Goal: Task Accomplishment & Management: Manage account settings

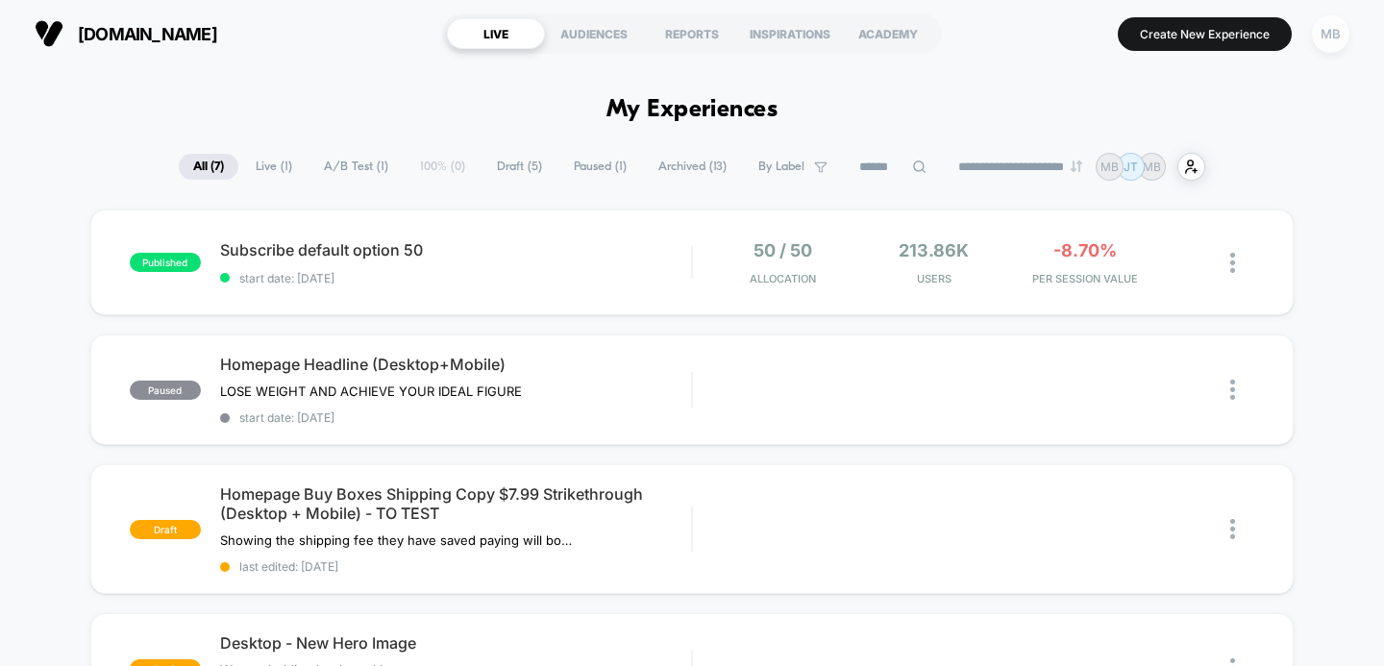
click at [1331, 36] on div "MB" at bounding box center [1330, 33] width 37 height 37
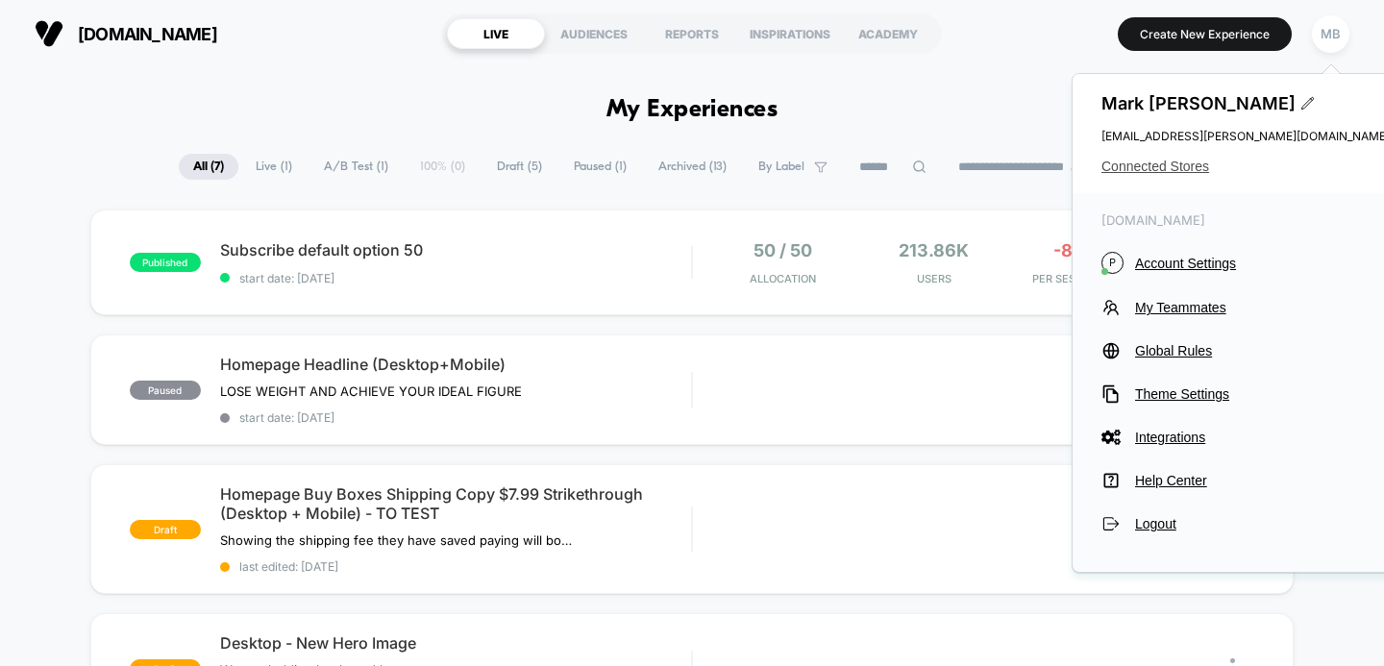
click at [1154, 167] on span "Connected Stores" at bounding box center [1245, 166] width 288 height 15
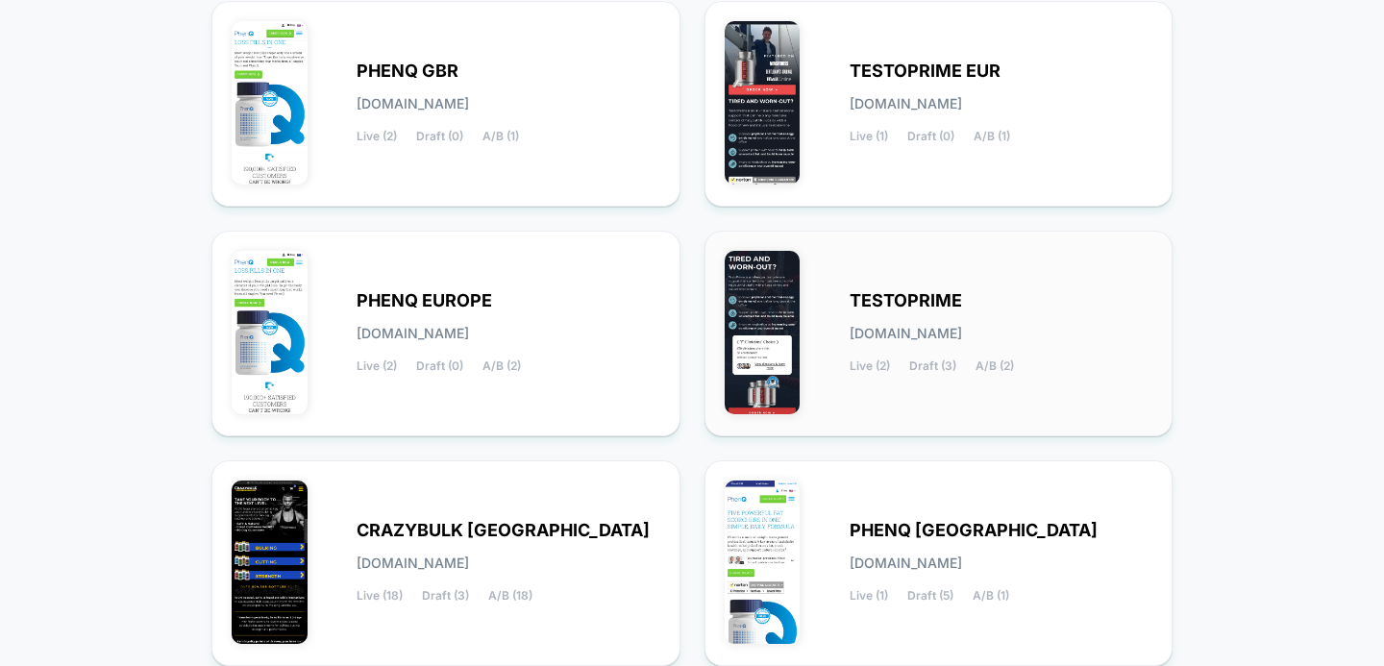
scroll to position [330, 0]
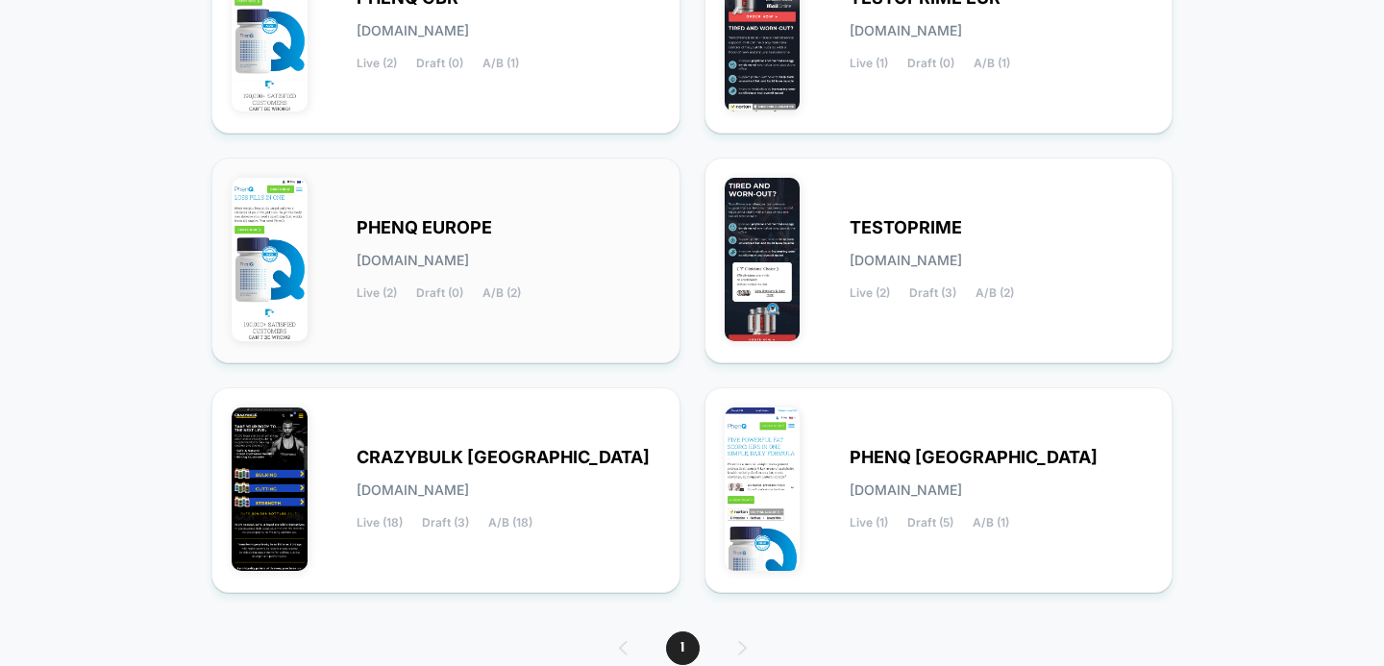
click at [470, 269] on div "PHENQ EUROPE [DOMAIN_NAME] Live (2) Draft (0) A/B (2)" at bounding box center [509, 260] width 304 height 79
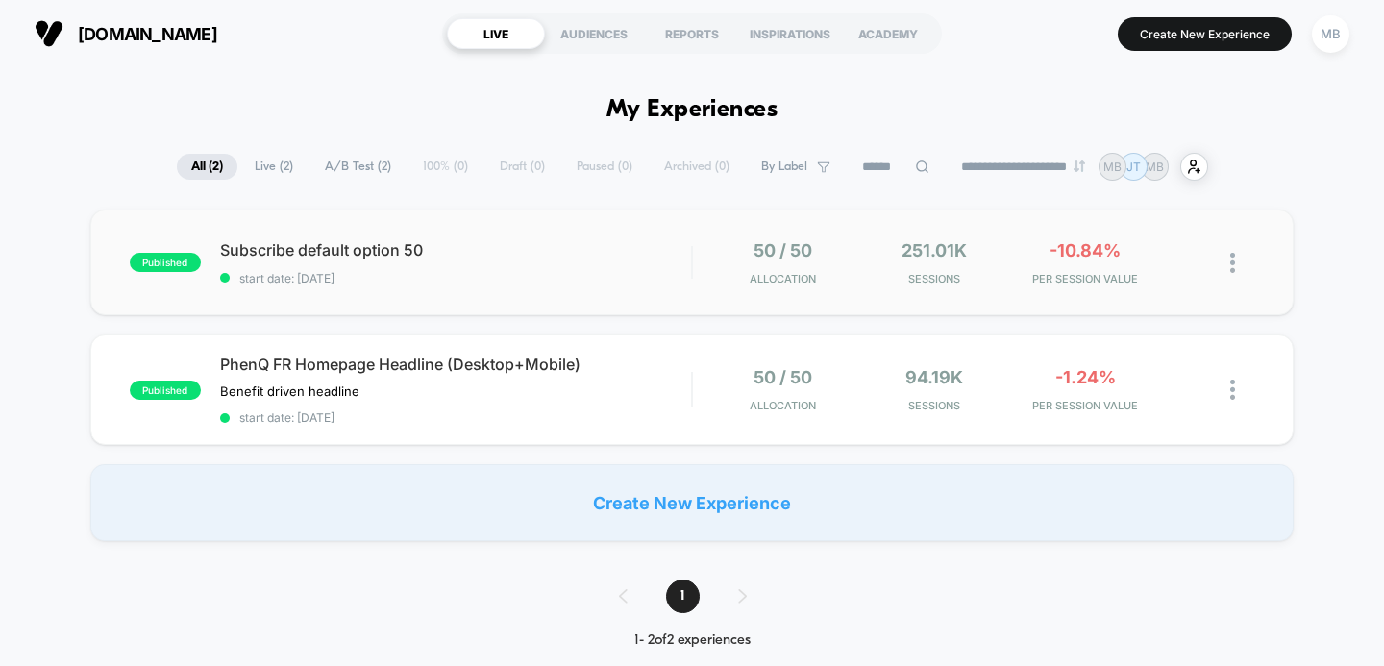
click at [1232, 259] on img at bounding box center [1232, 263] width 5 height 20
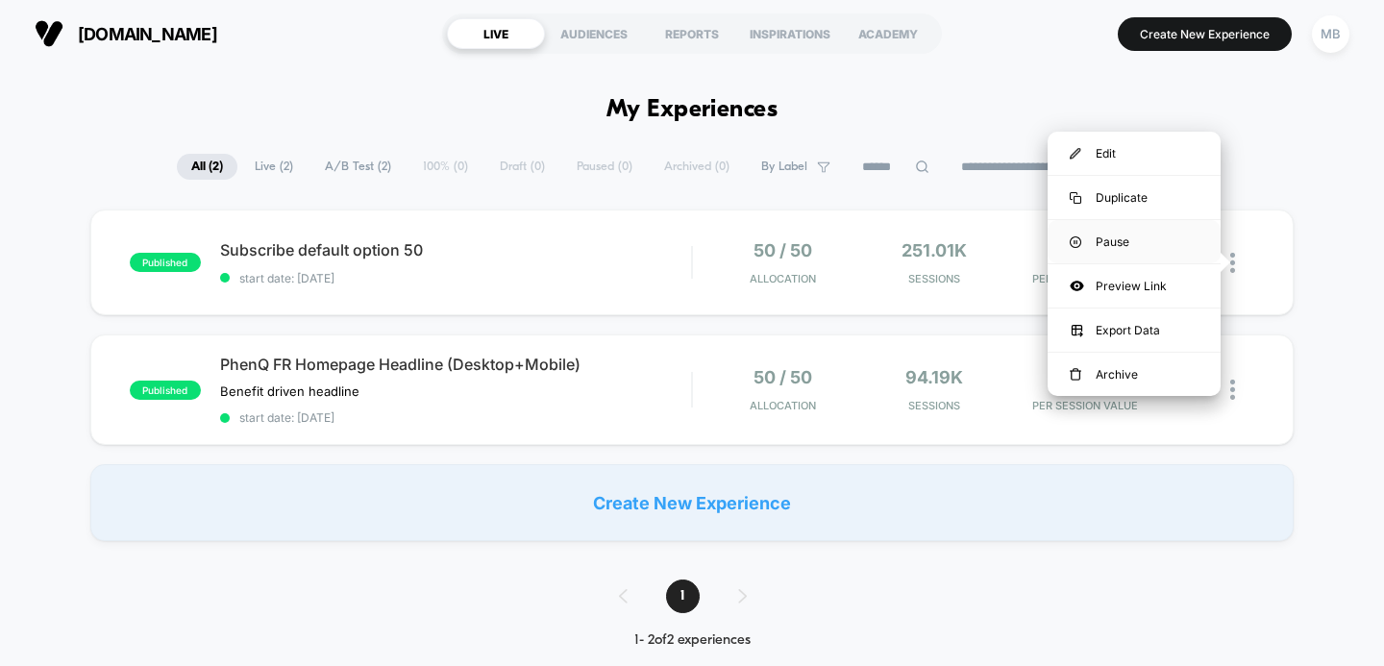
click at [1114, 237] on div "Pause" at bounding box center [1134, 241] width 173 height 43
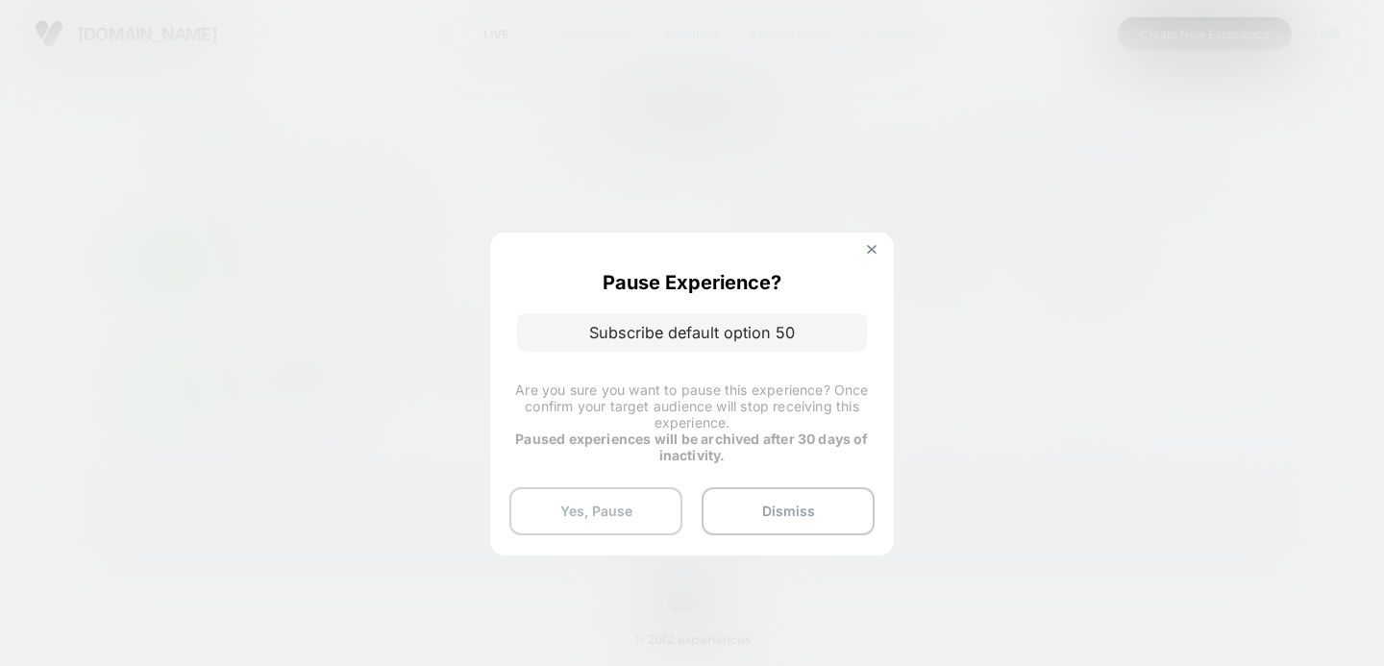
click at [605, 512] on button "Yes, Pause" at bounding box center [595, 511] width 173 height 48
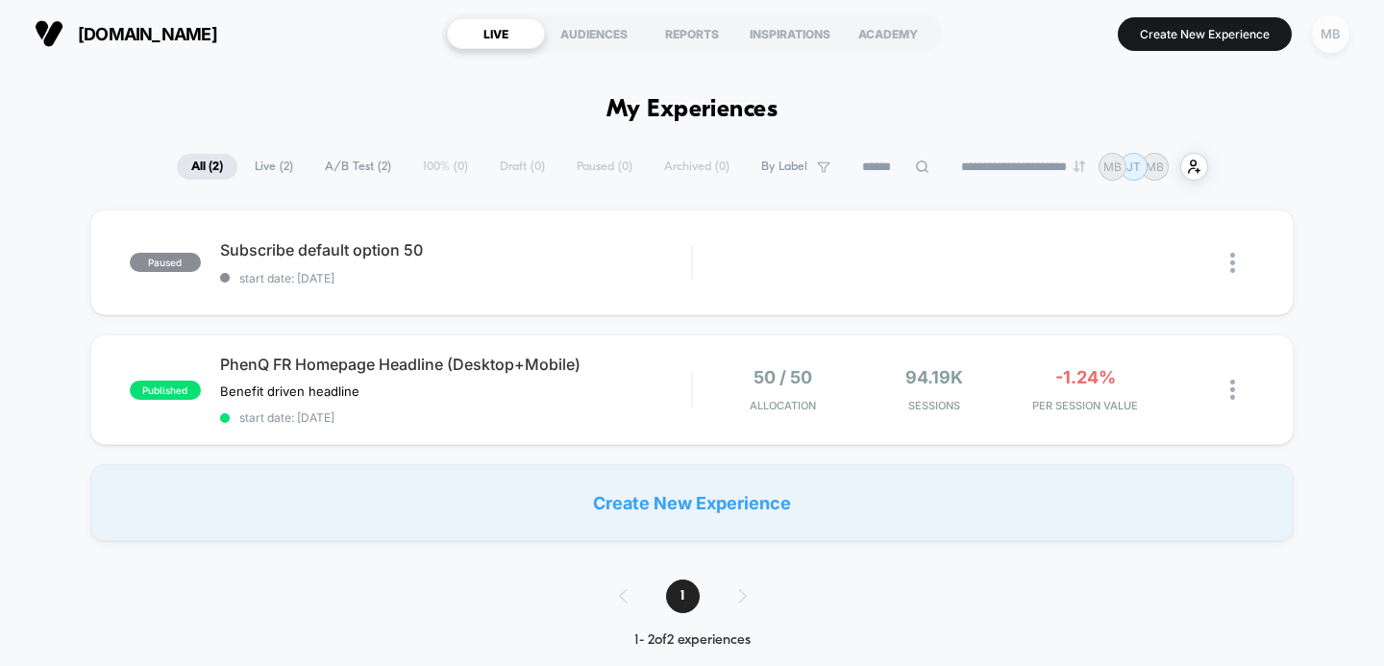
click at [1331, 35] on div "MB" at bounding box center [1330, 33] width 37 height 37
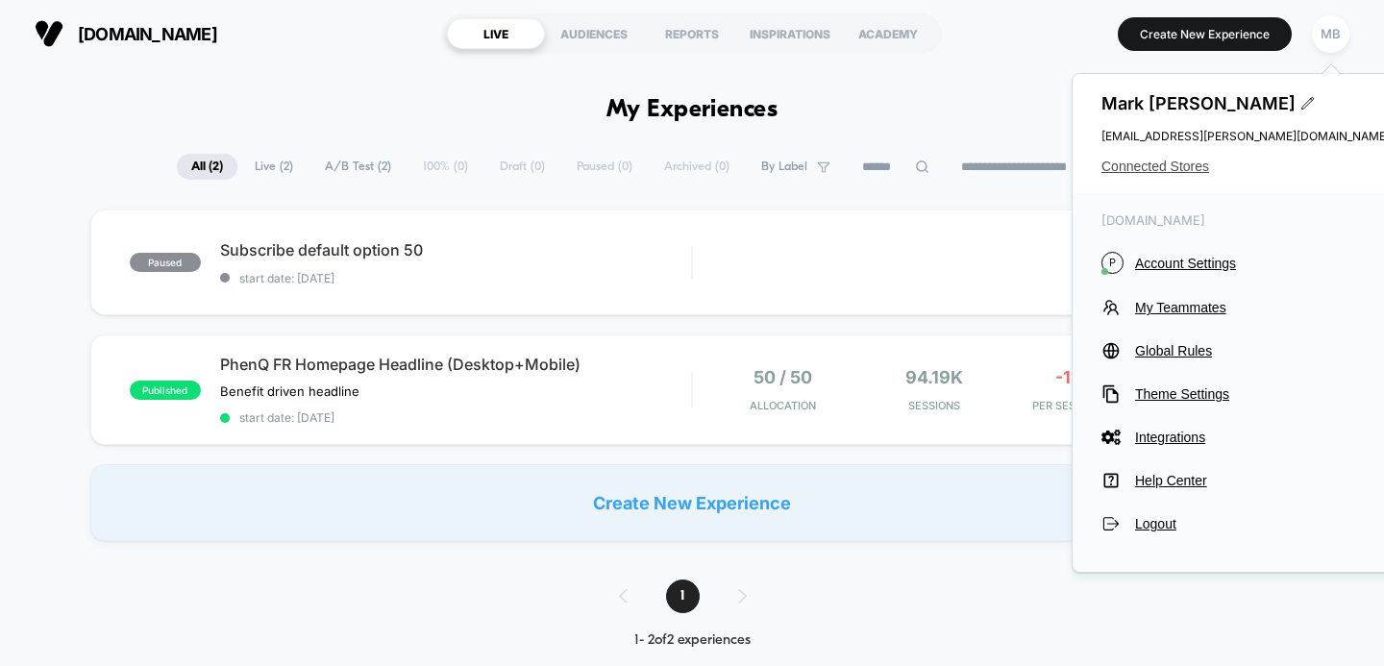
click at [1170, 171] on span "Connected Stores" at bounding box center [1245, 166] width 288 height 15
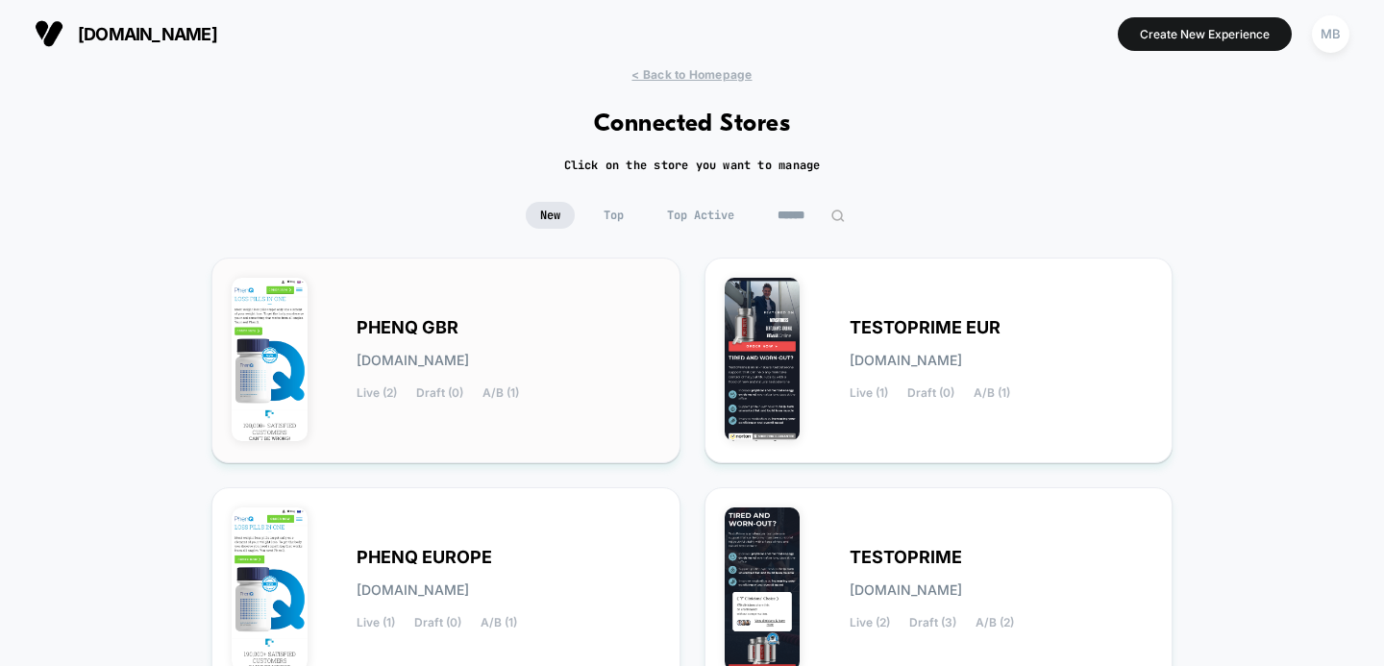
click at [468, 339] on div "PHENQ GBR [DOMAIN_NAME] Live (2) Draft (0) A/B (1)" at bounding box center [509, 360] width 304 height 79
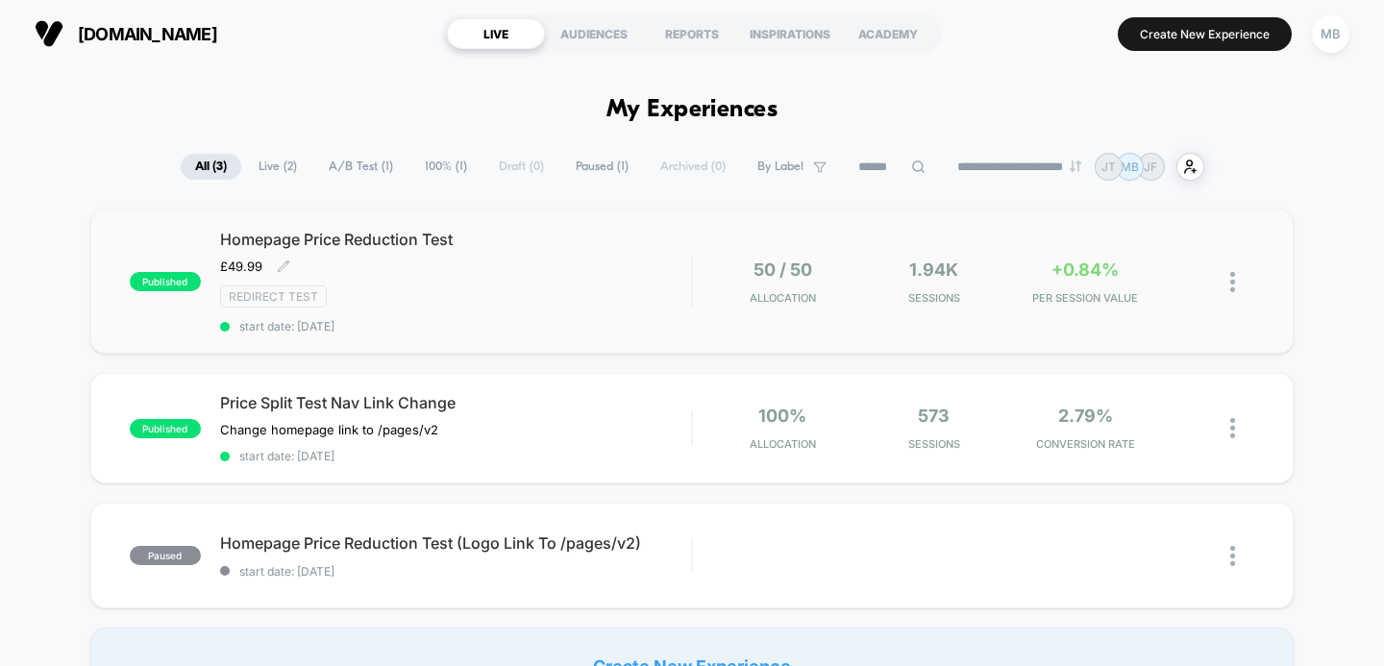
click at [424, 235] on span "Homepage Price Reduction Test" at bounding box center [456, 239] width 472 height 19
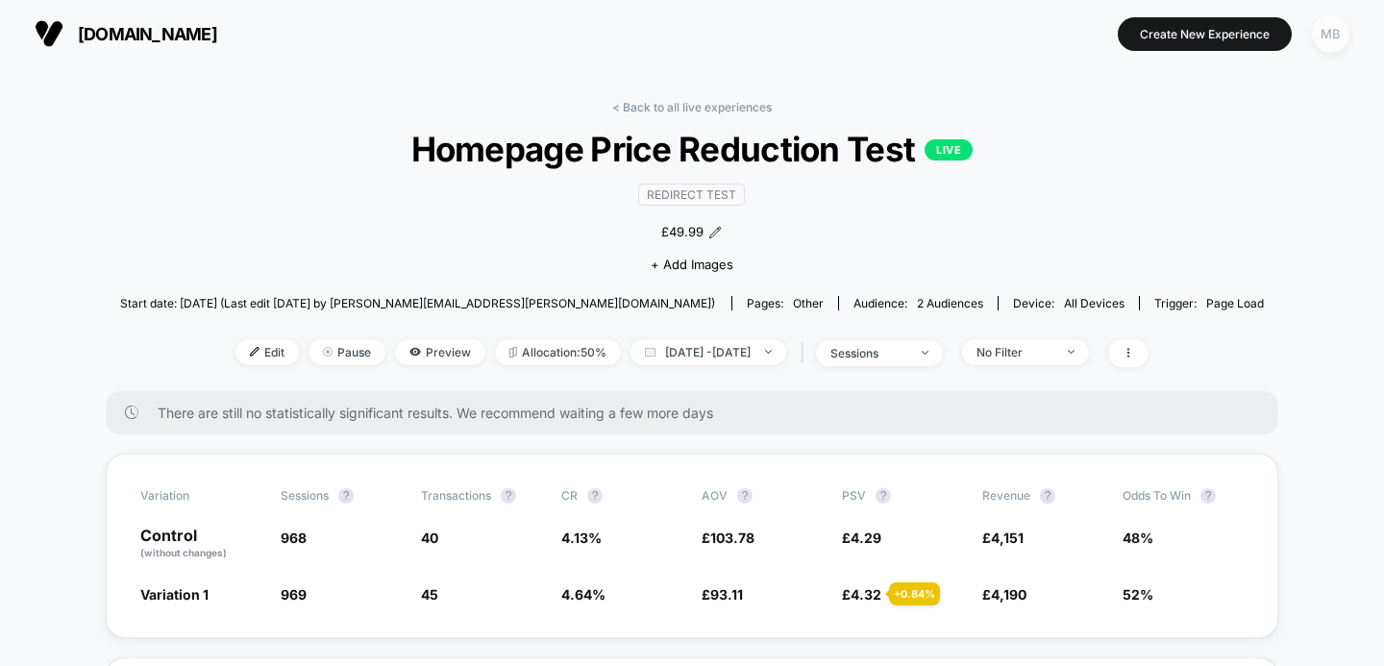
click at [1322, 35] on div "MB" at bounding box center [1330, 33] width 37 height 37
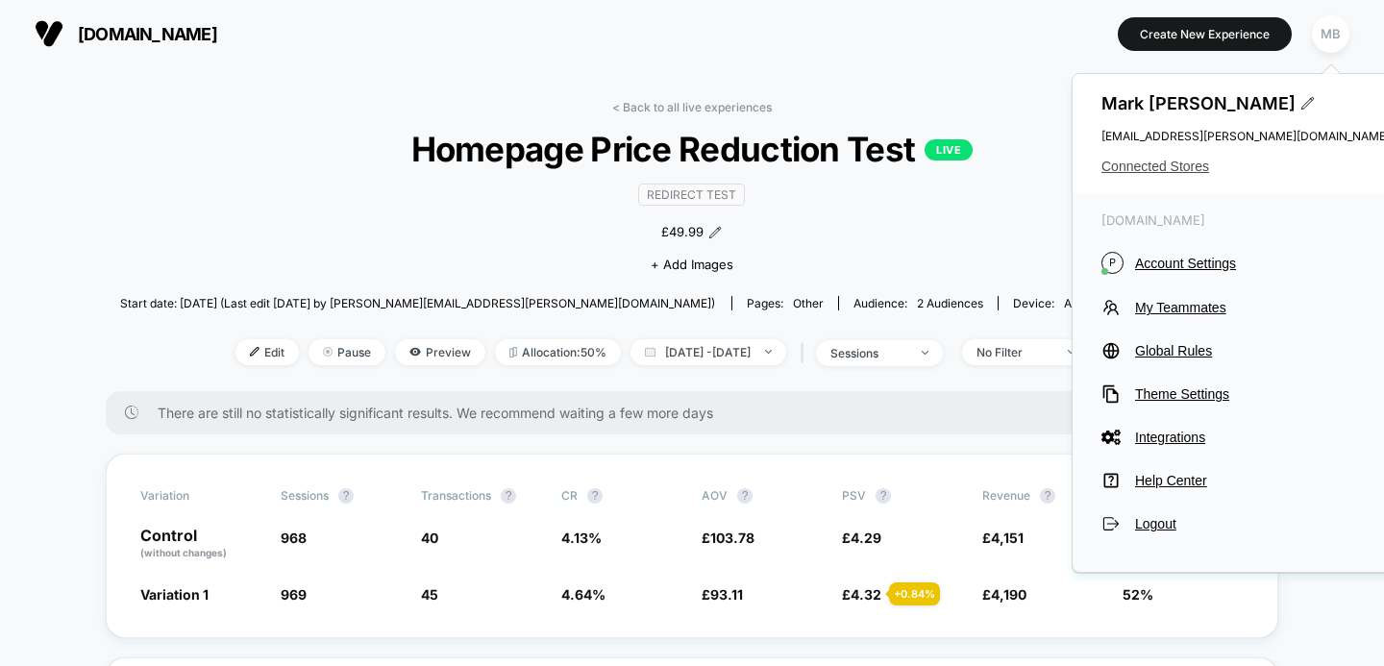
click at [1170, 172] on span "Connected Stores" at bounding box center [1245, 166] width 288 height 15
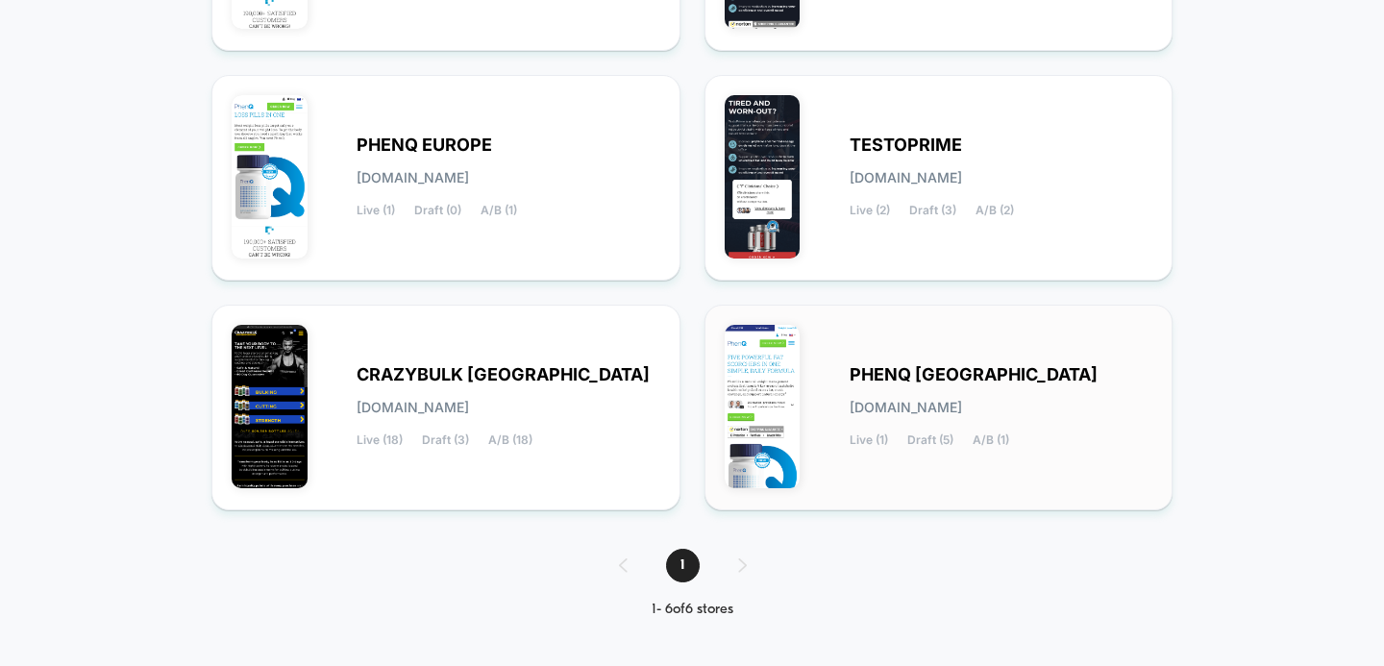
click at [906, 384] on div "PHENQ USA [DOMAIN_NAME] Live (1) Draft (5) A/B (1)" at bounding box center [1002, 407] width 304 height 79
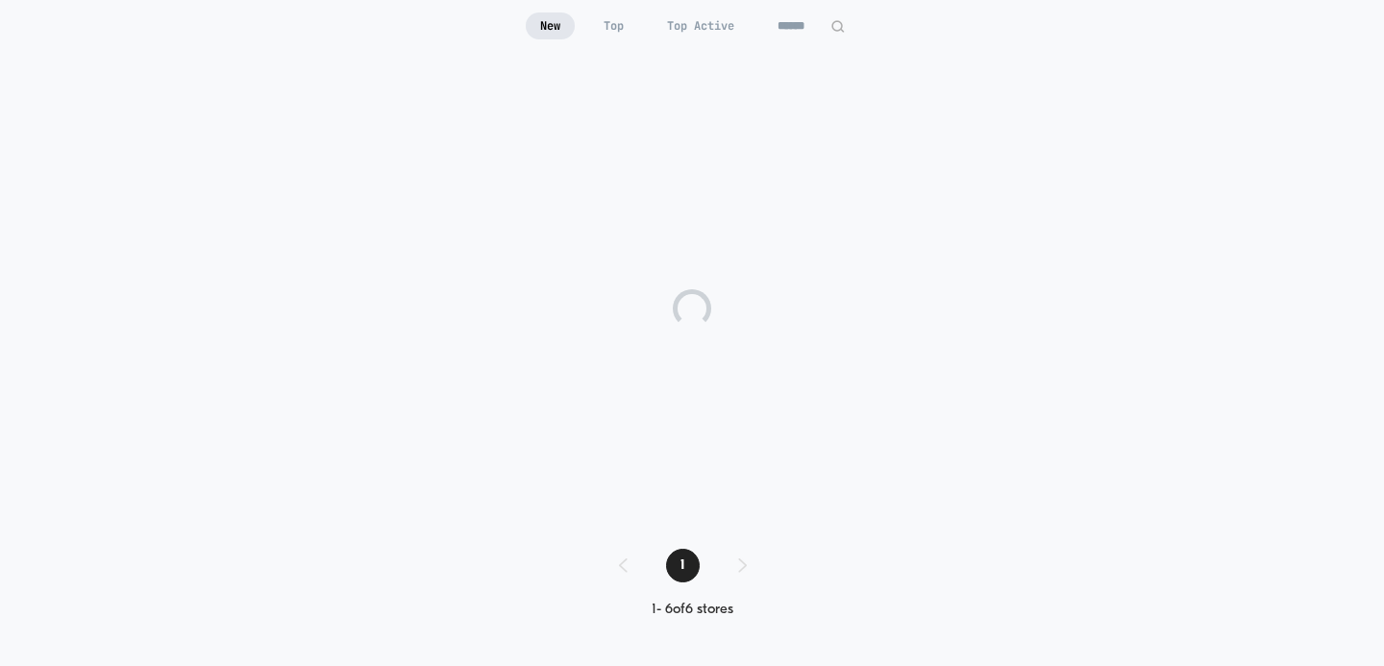
scroll to position [188, 0]
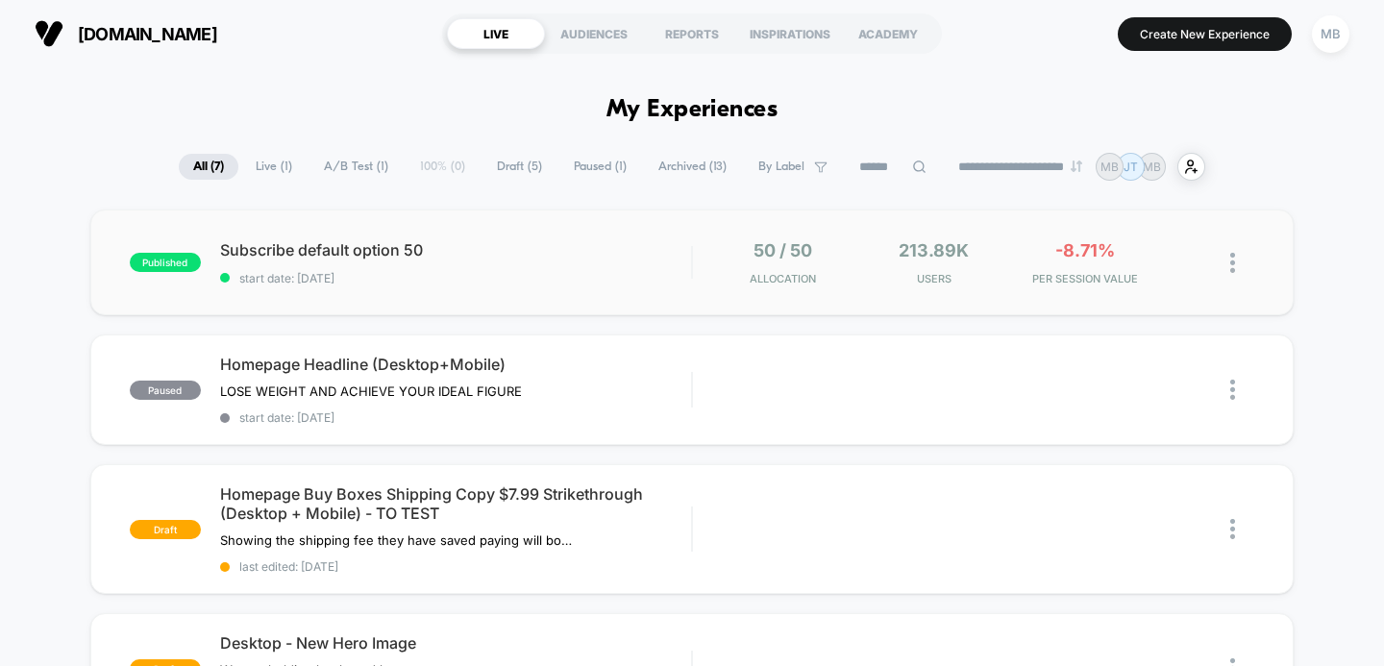
click at [1233, 261] on img at bounding box center [1232, 263] width 5 height 20
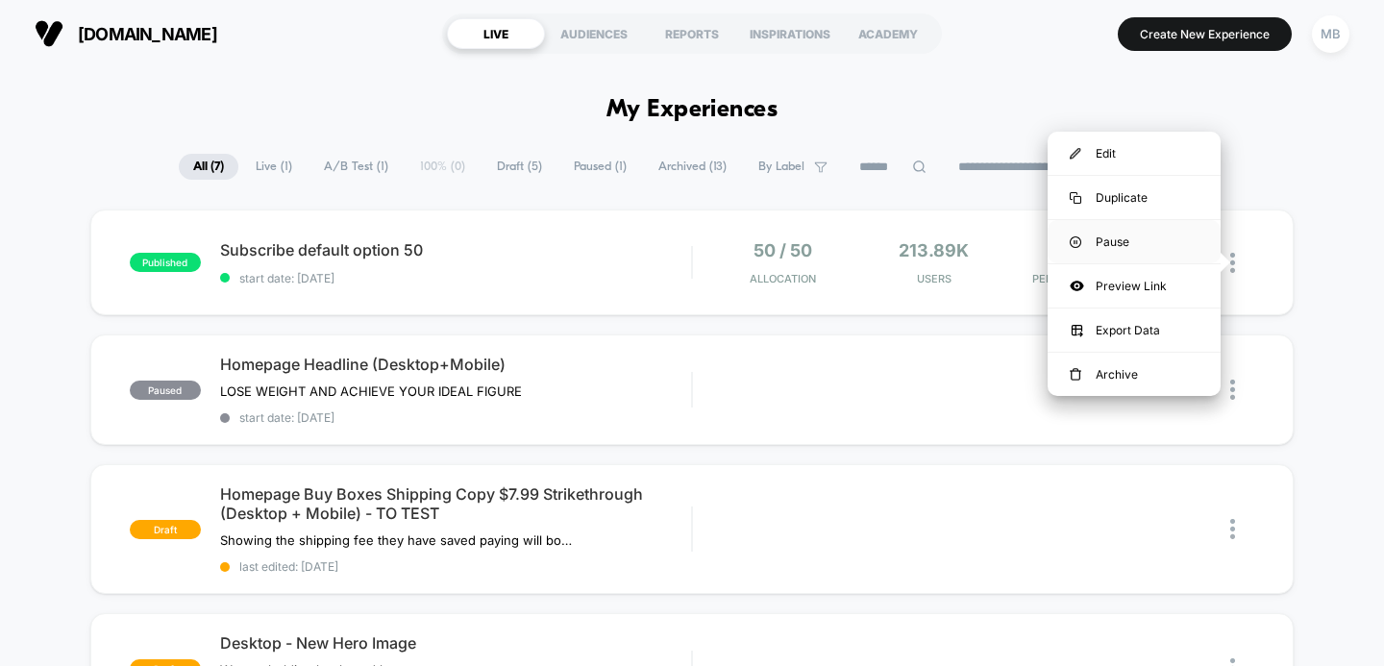
click at [1109, 240] on div "Pause" at bounding box center [1134, 241] width 173 height 43
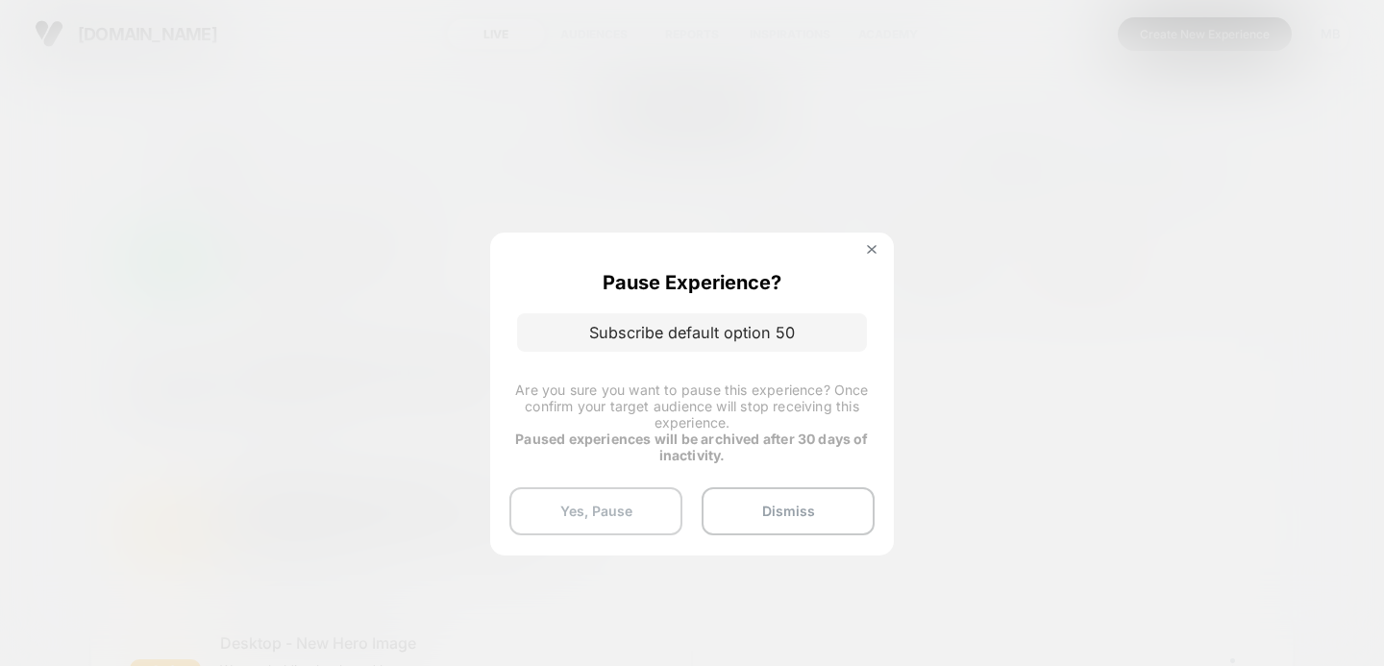
click at [599, 497] on button "Yes, Pause" at bounding box center [595, 511] width 173 height 48
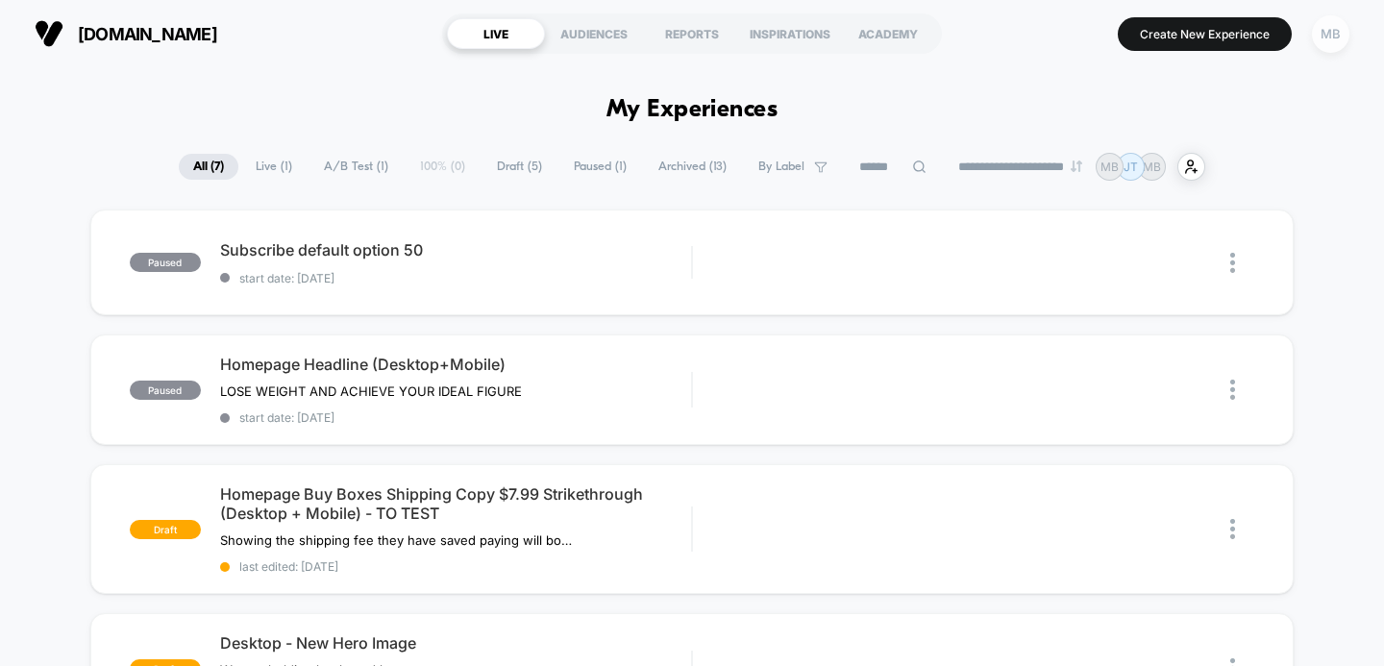
click at [1328, 26] on div "MB" at bounding box center [1330, 33] width 37 height 37
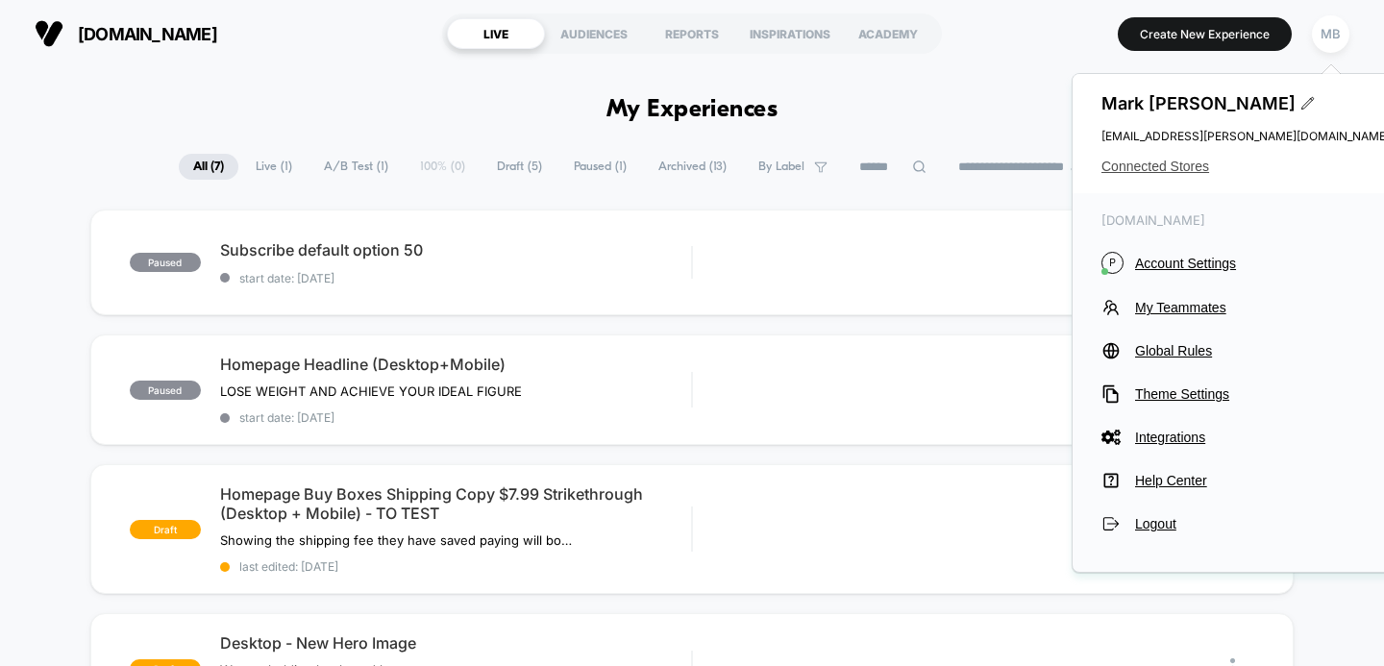
click at [1168, 167] on span "Connected Stores" at bounding box center [1245, 166] width 288 height 15
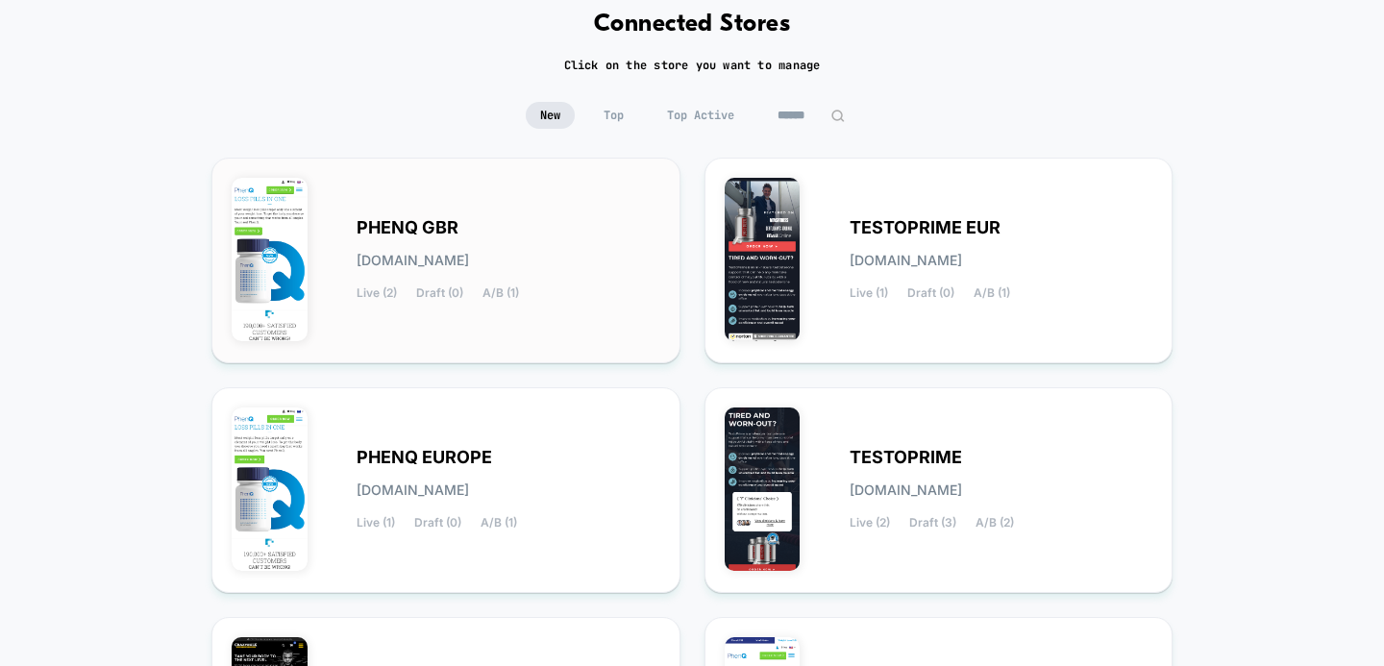
scroll to position [142, 0]
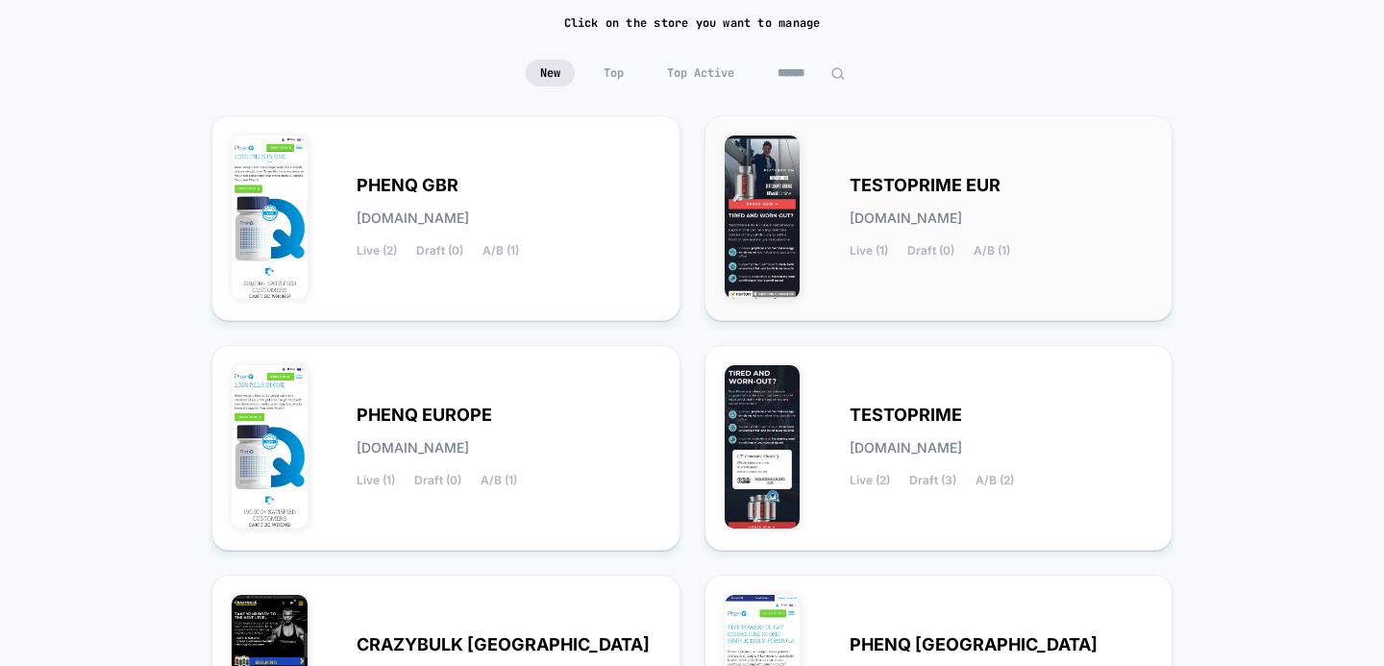
click at [941, 172] on div "TESTOPRIME EUR [DOMAIN_NAME] Live (1) Draft (0) A/B (1)" at bounding box center [939, 218] width 429 height 165
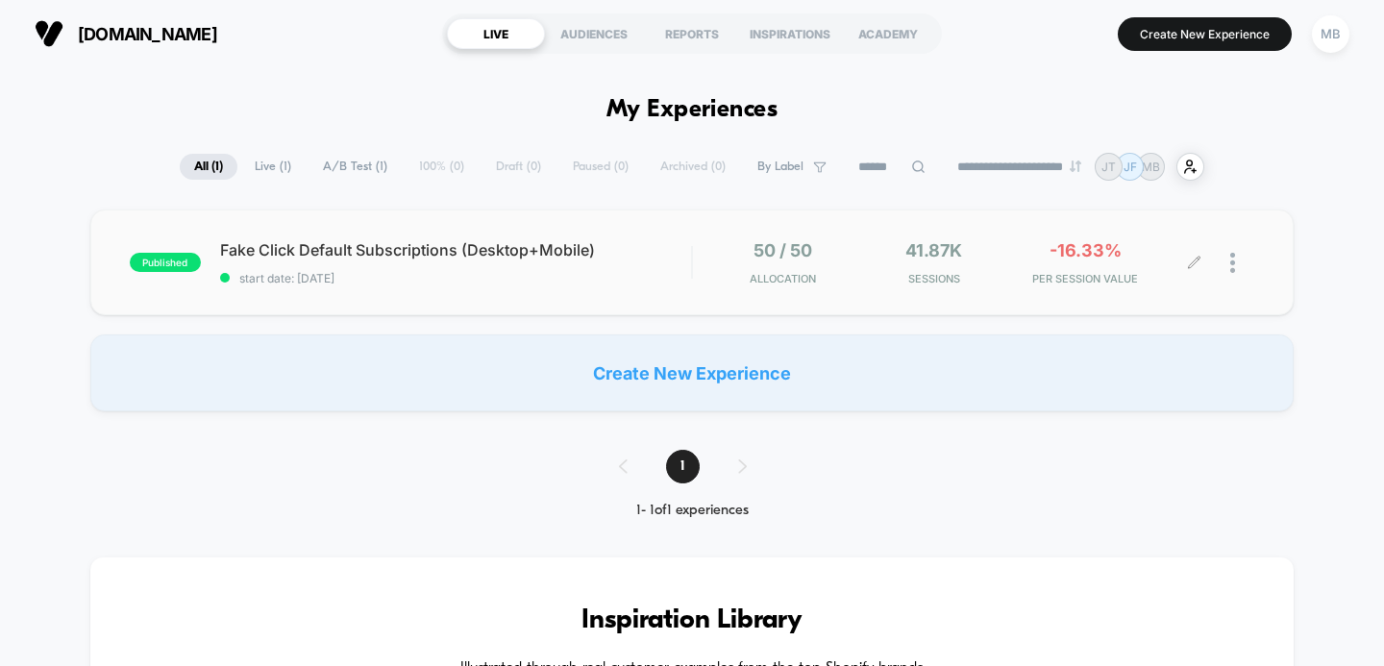
click at [1235, 262] on div at bounding box center [1242, 262] width 24 height 45
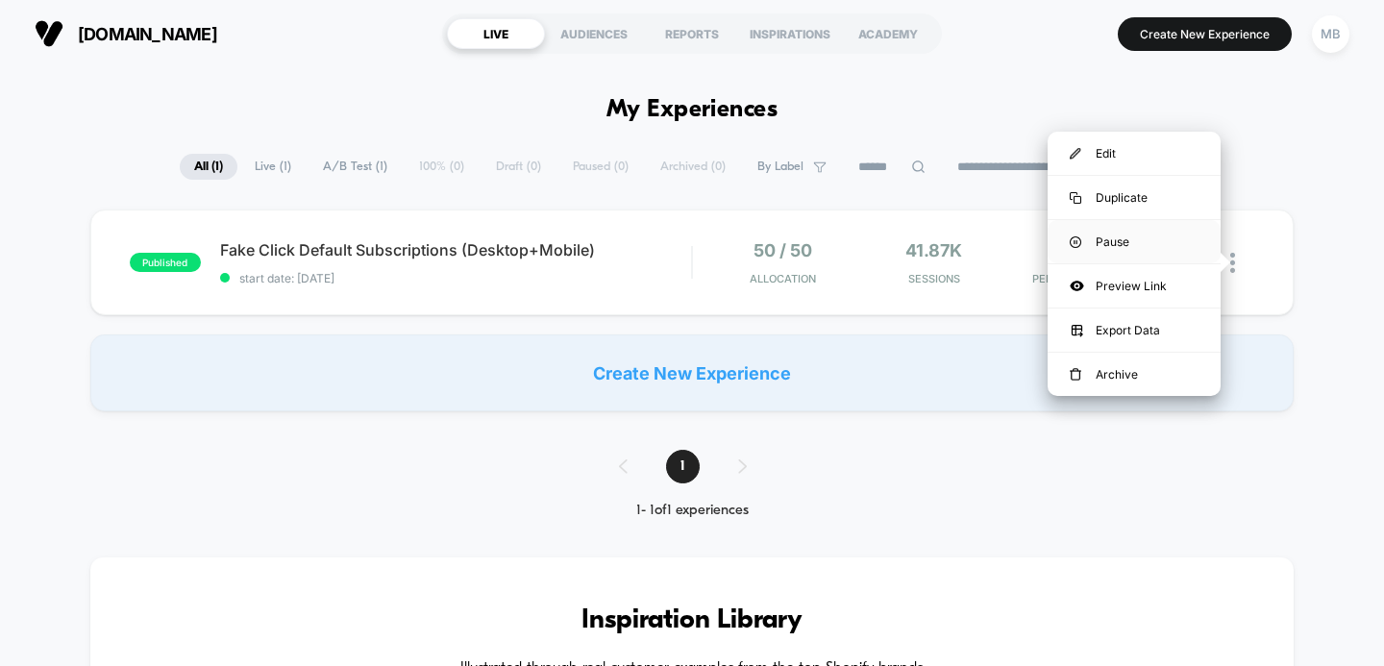
click at [1117, 242] on div "Pause" at bounding box center [1134, 241] width 173 height 43
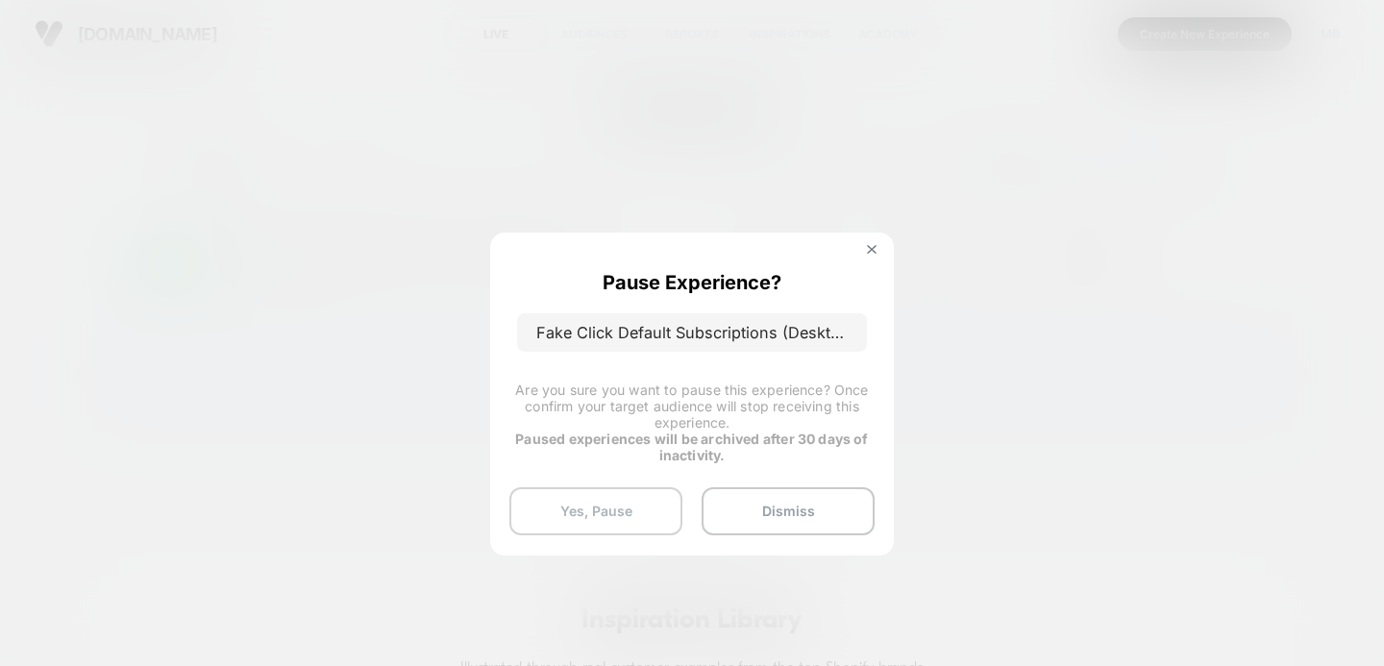
click at [608, 511] on button "Yes, Pause" at bounding box center [595, 511] width 173 height 48
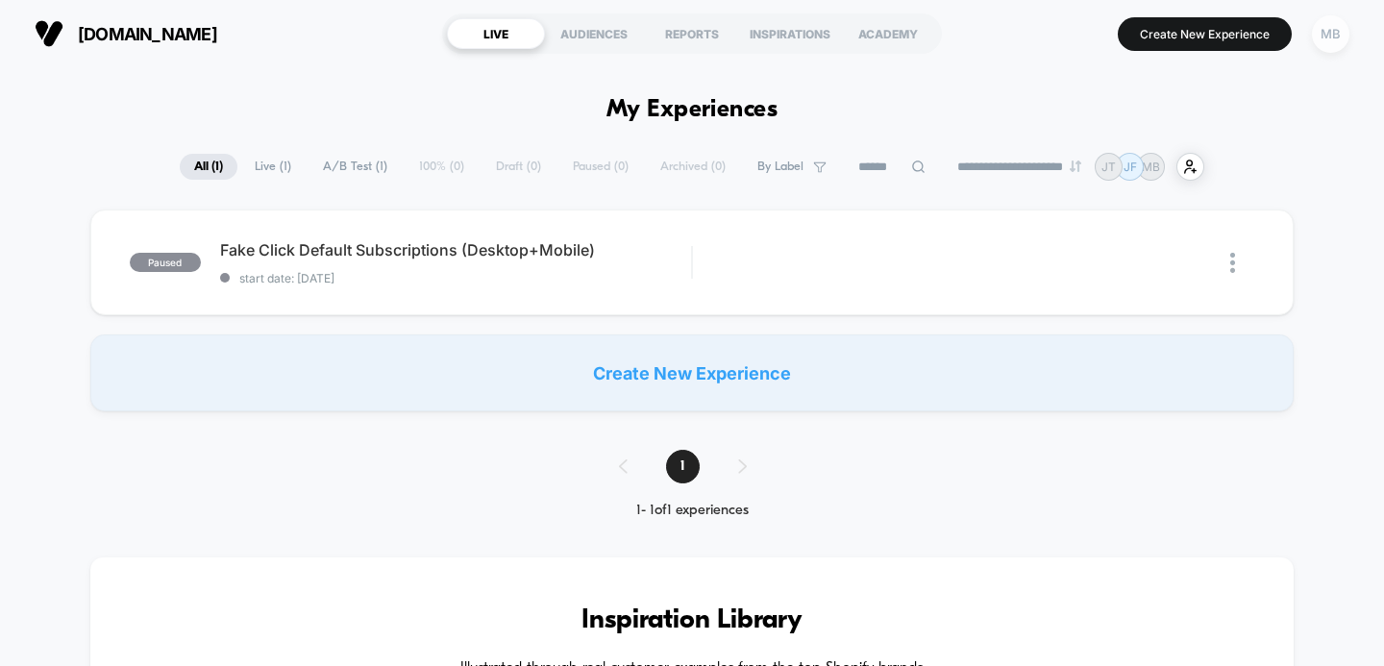
click at [1337, 39] on div "MB" at bounding box center [1330, 33] width 37 height 37
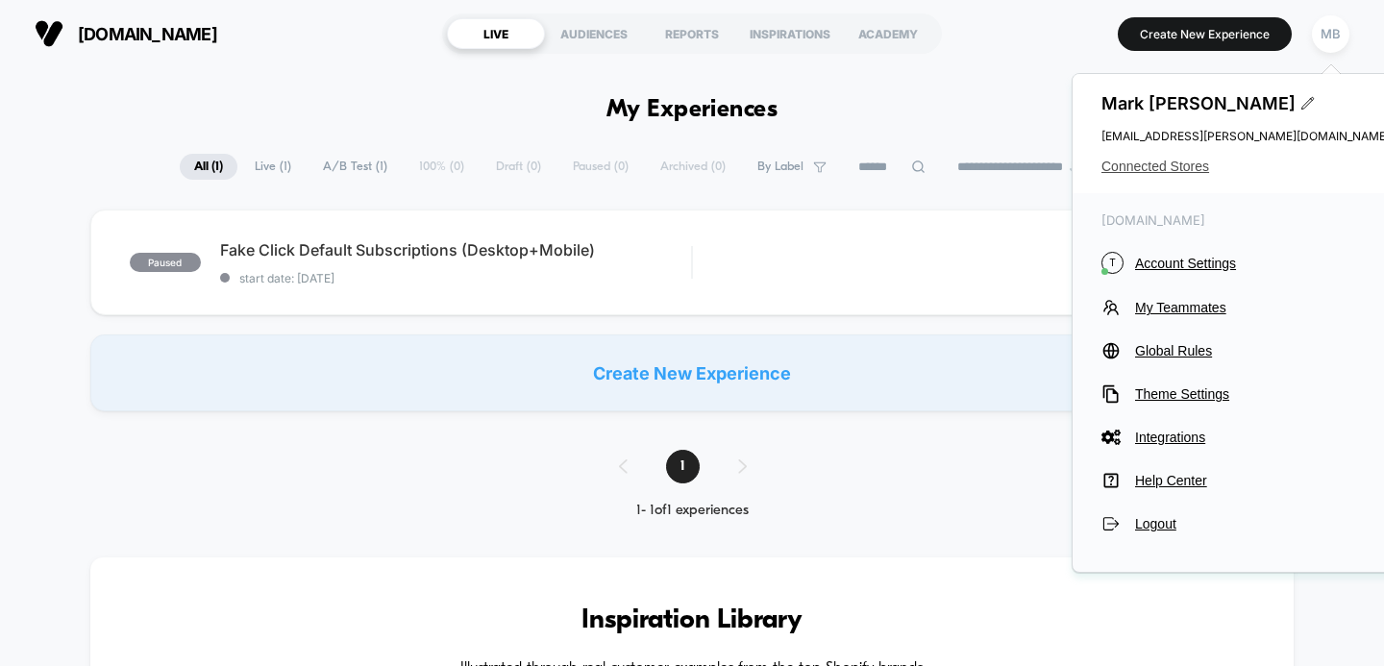
click at [1158, 162] on span "Connected Stores" at bounding box center [1245, 166] width 288 height 15
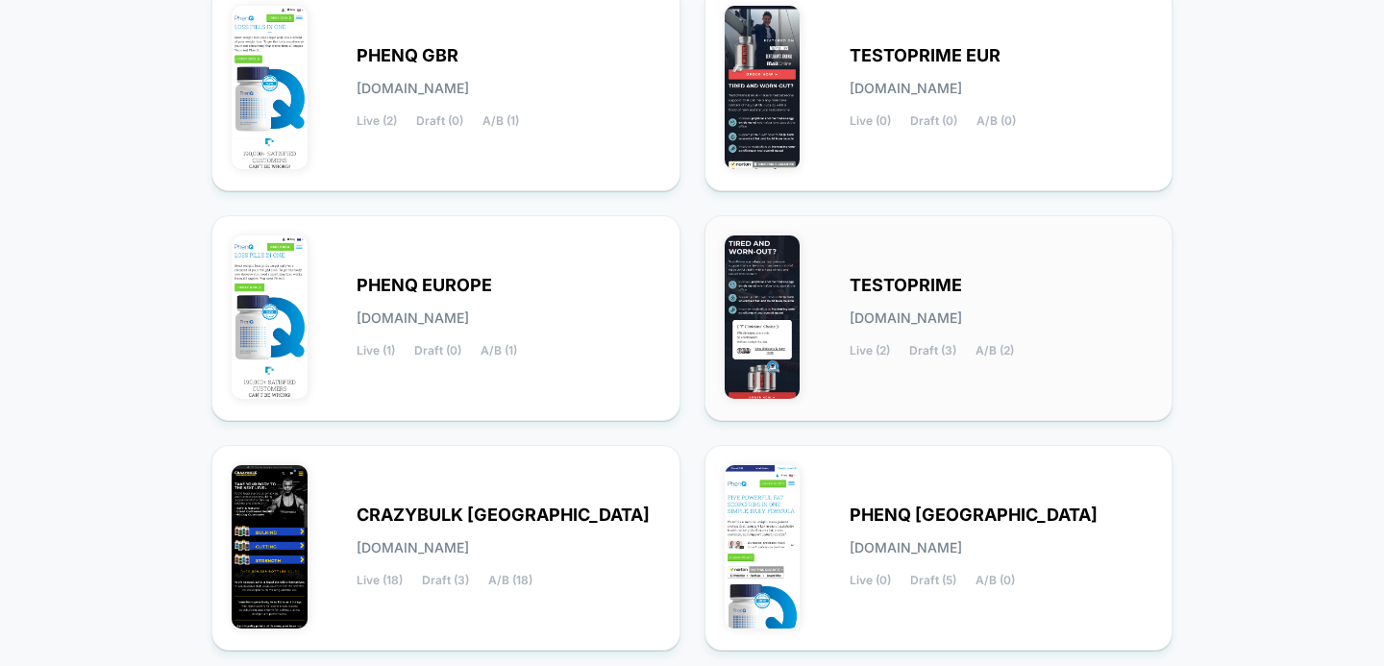
click at [872, 282] on span "TESTOPRIME" at bounding box center [906, 285] width 112 height 13
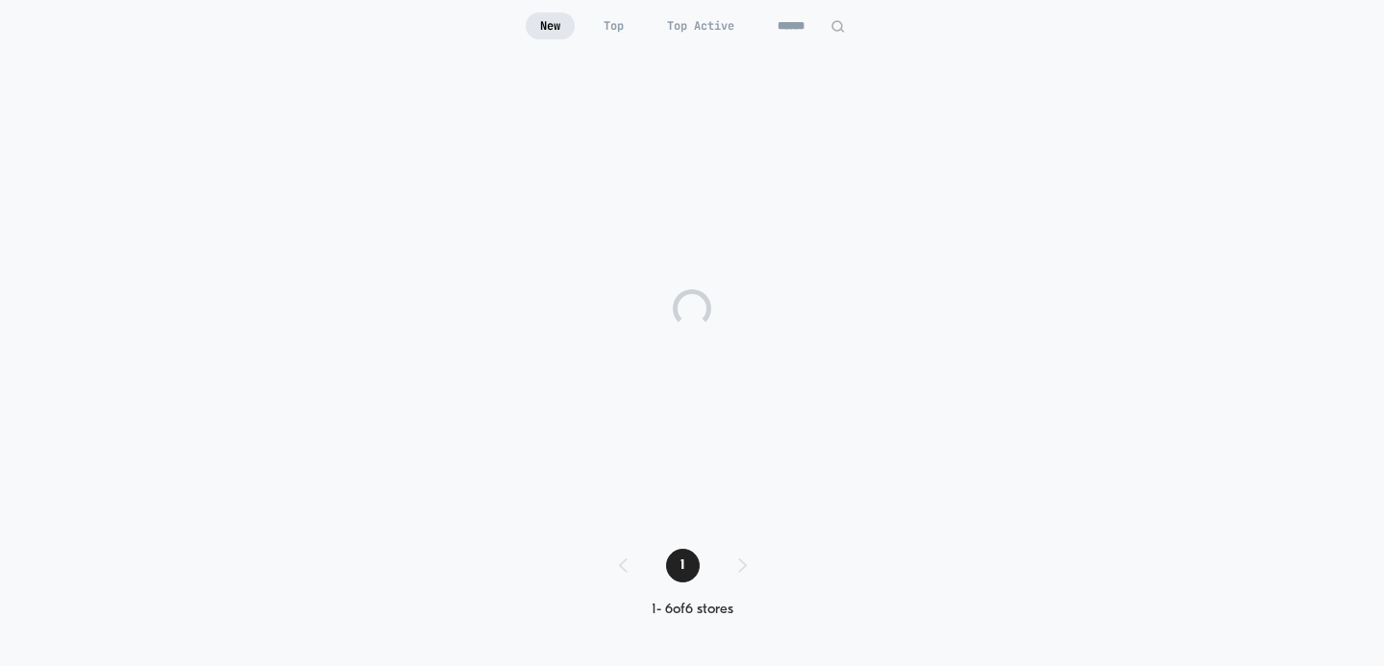
scroll to position [188, 0]
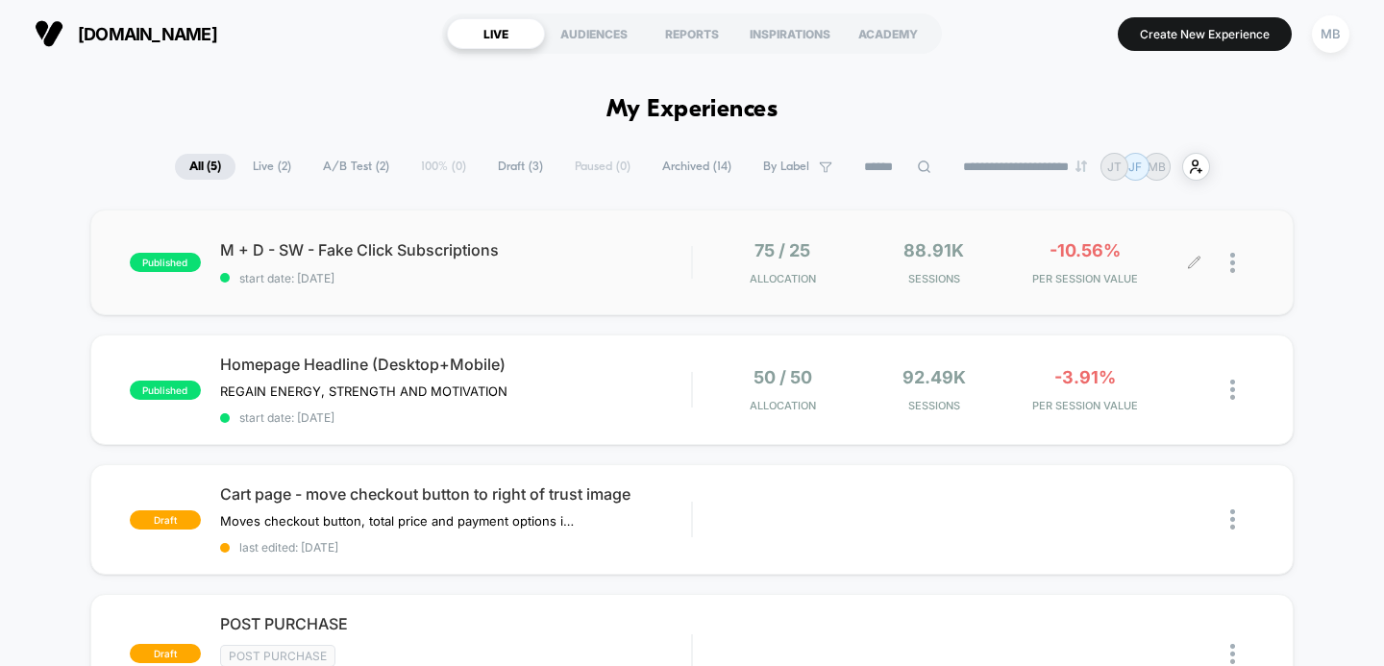
click at [1234, 260] on img at bounding box center [1232, 263] width 5 height 20
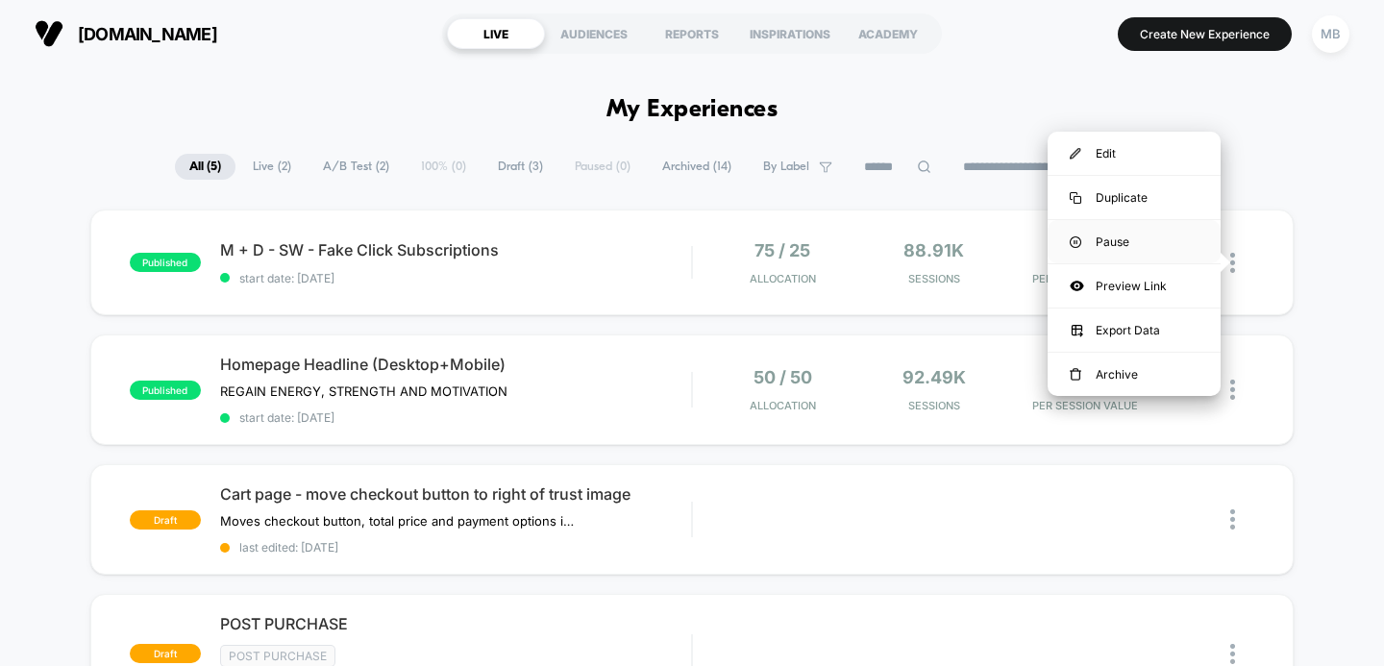
click at [1125, 235] on div "Pause" at bounding box center [1134, 241] width 173 height 43
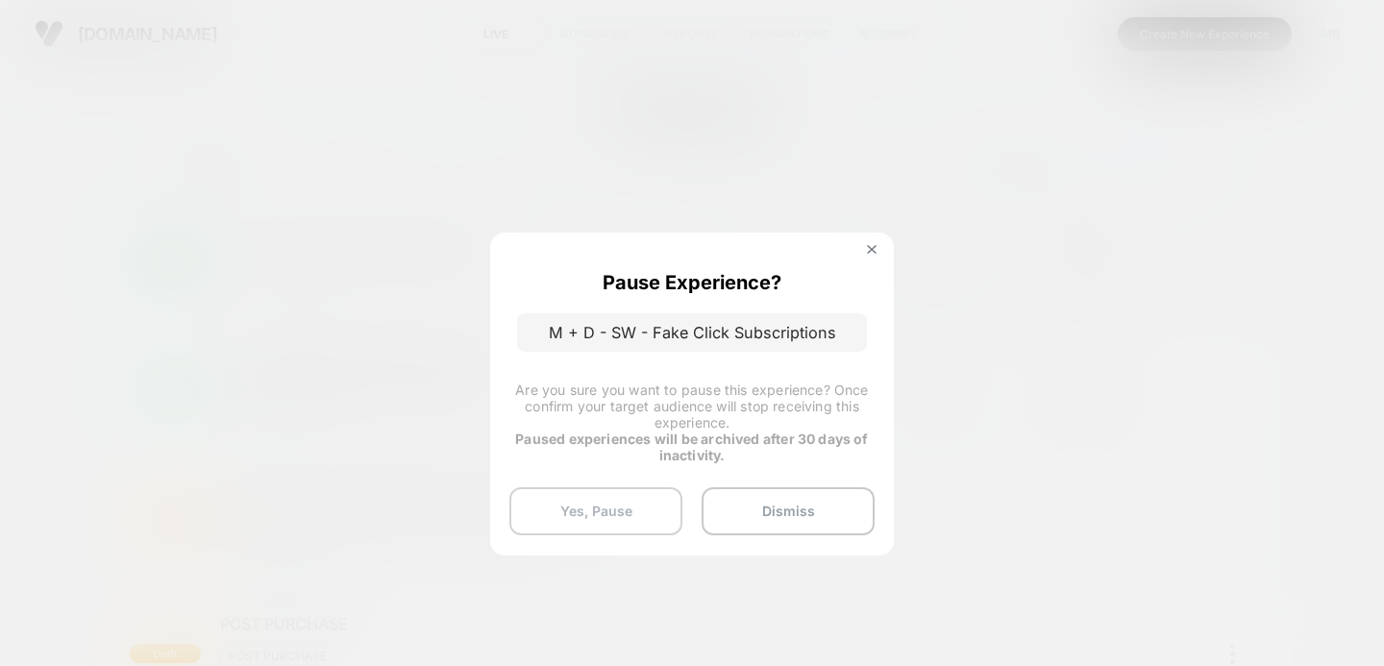
click at [590, 500] on button "Yes, Pause" at bounding box center [595, 511] width 173 height 48
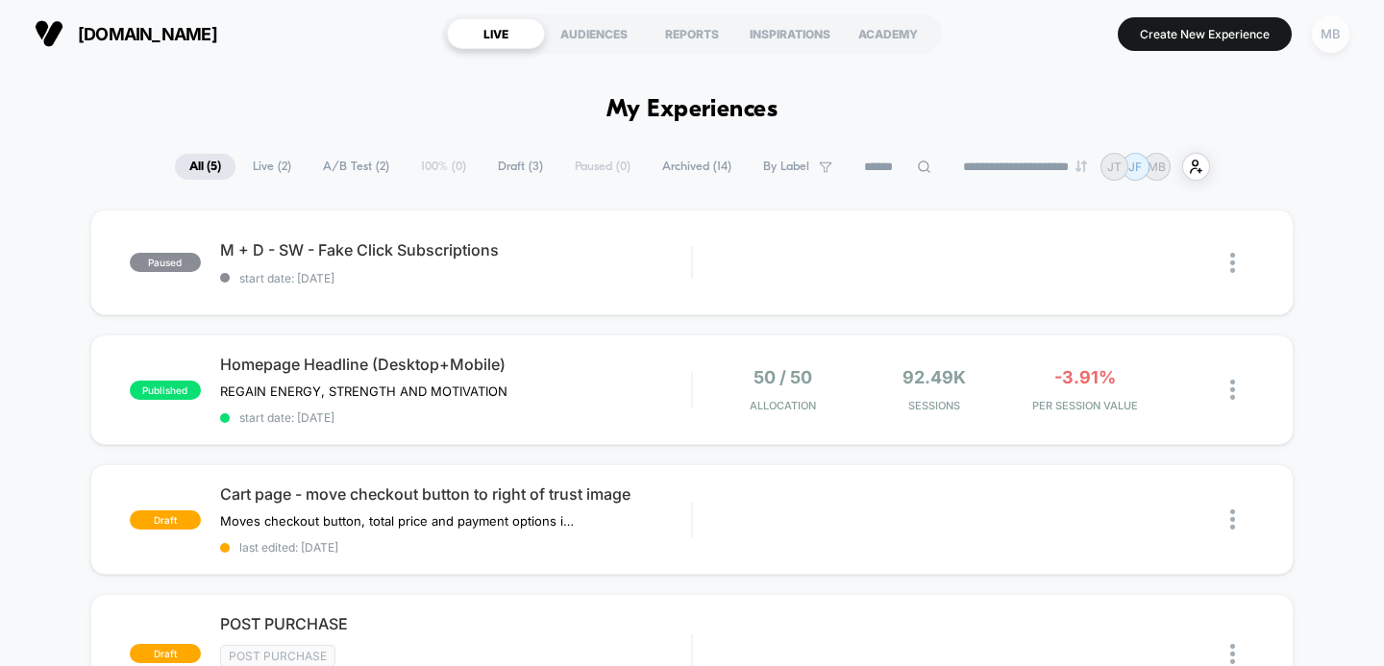
click at [1328, 33] on div "MB" at bounding box center [1330, 33] width 37 height 37
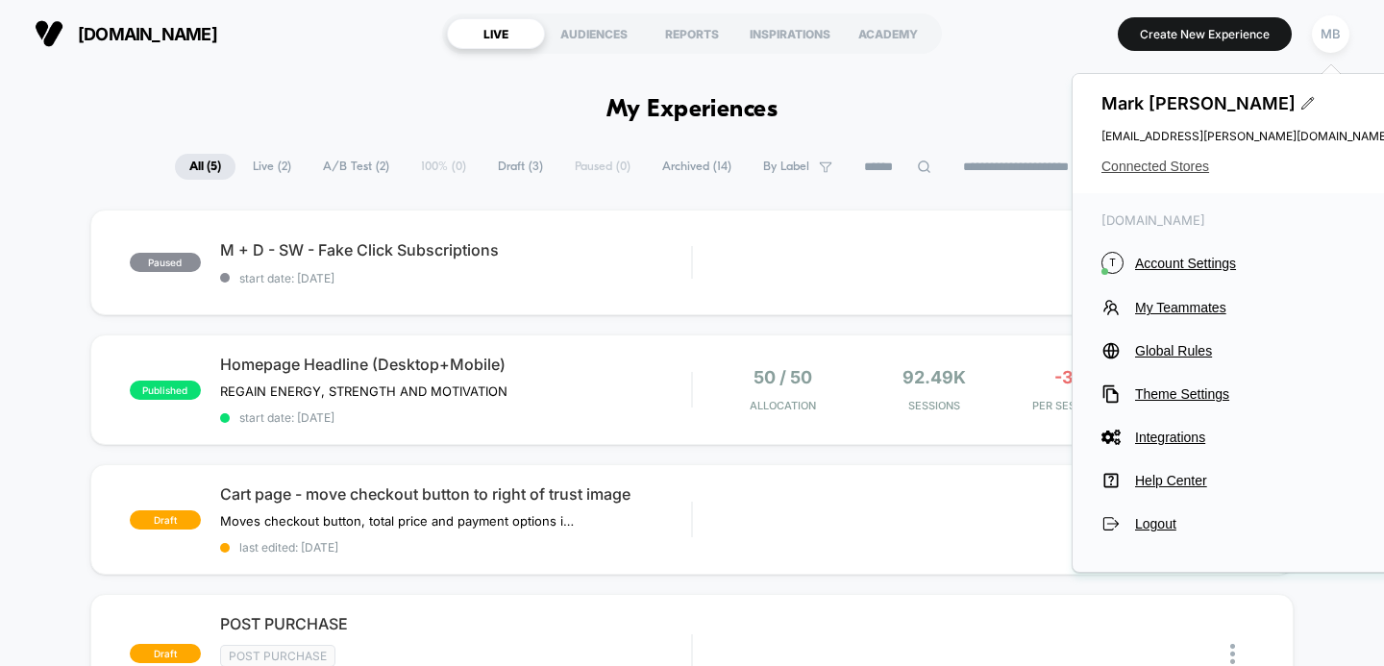
click at [1184, 162] on span "Connected Stores" at bounding box center [1245, 166] width 288 height 15
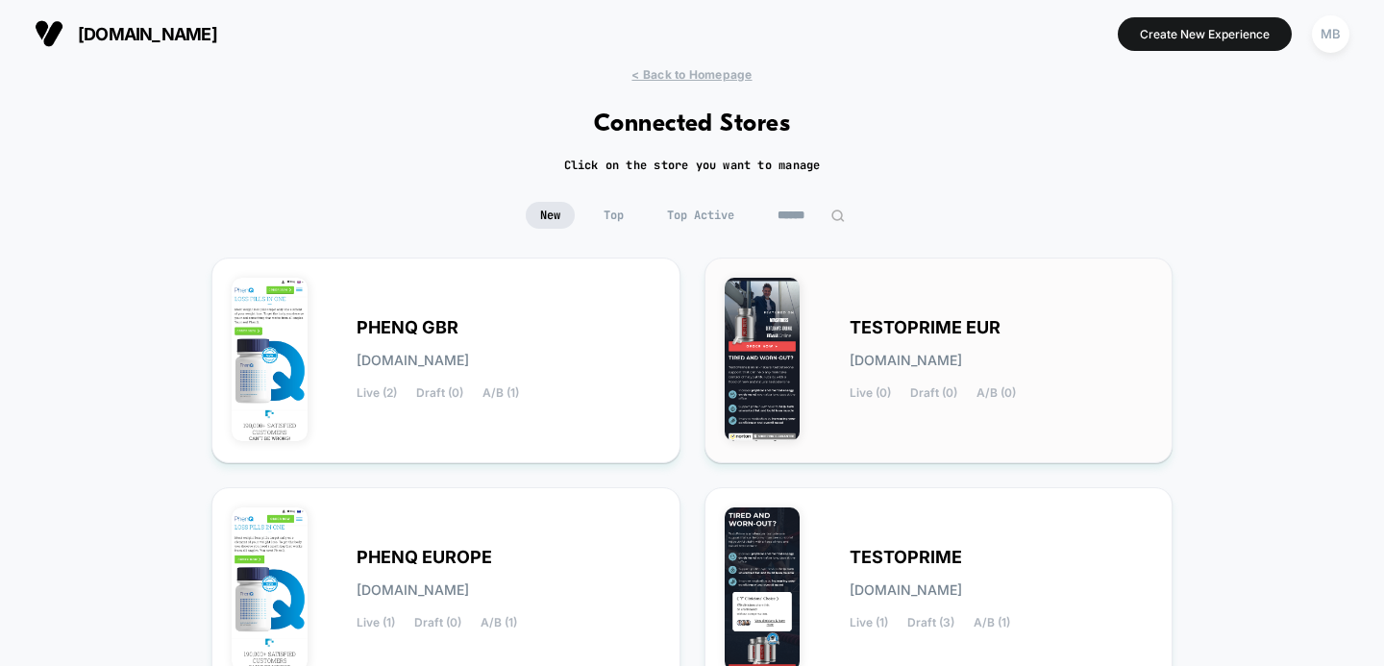
click at [924, 333] on span "TESTOPRIME EUR" at bounding box center [925, 327] width 151 height 13
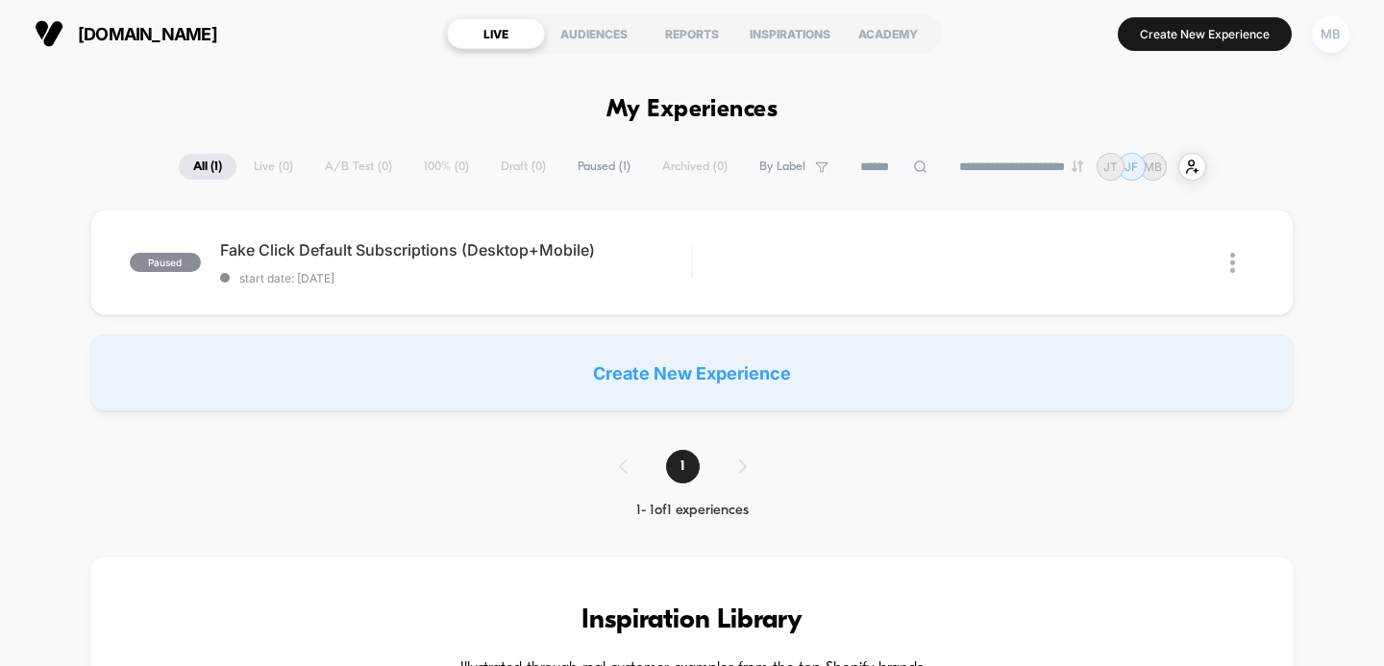
click at [1332, 36] on div "MB" at bounding box center [1330, 33] width 37 height 37
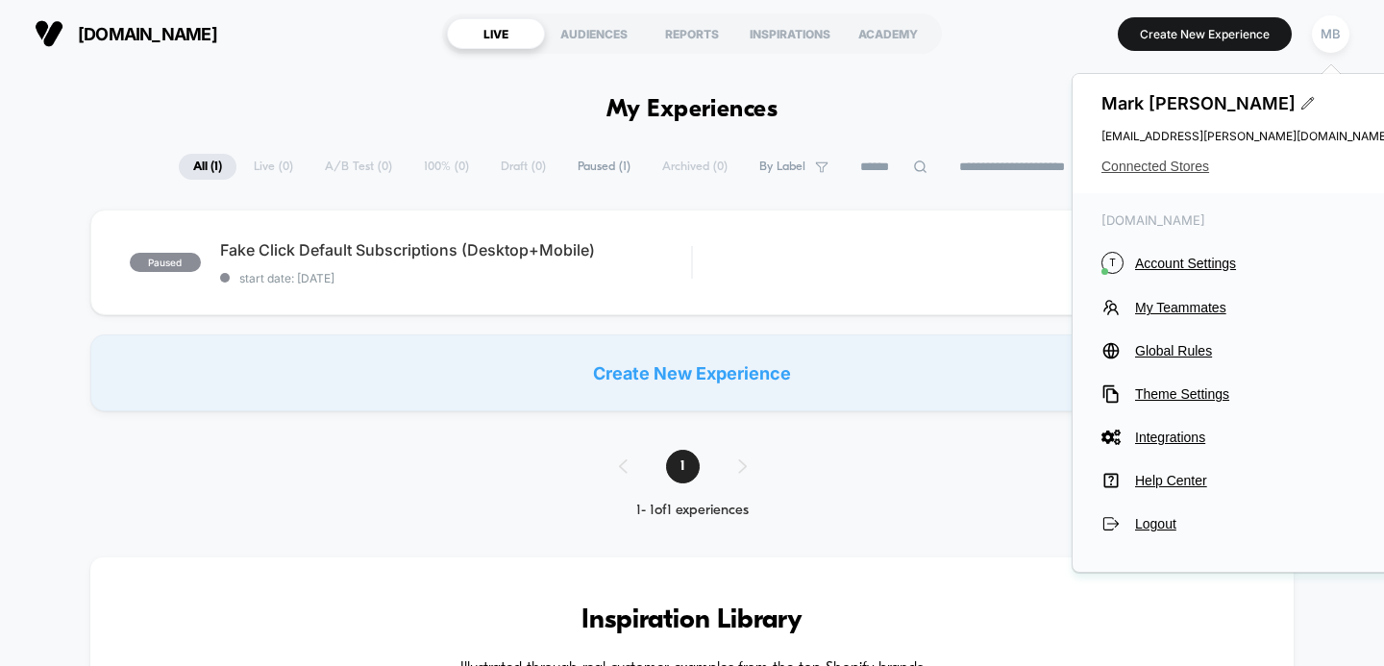
click at [1181, 161] on span "Connected Stores" at bounding box center [1245, 166] width 288 height 15
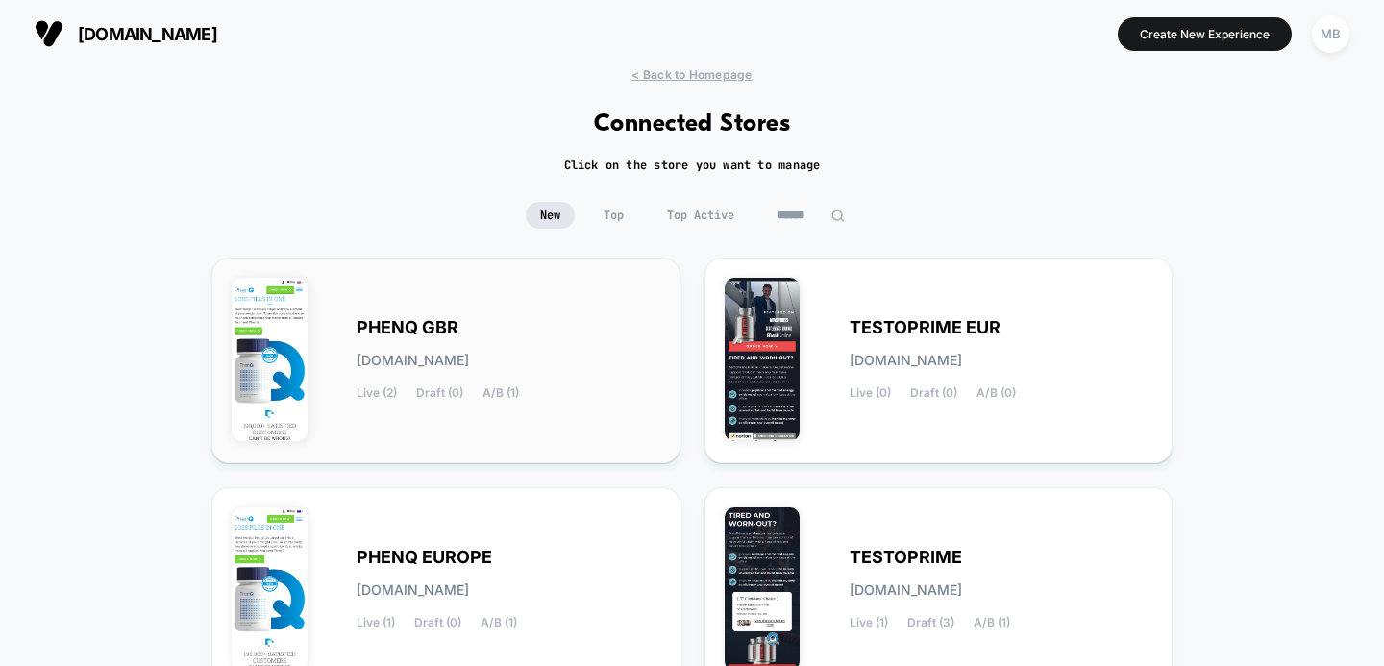
click at [469, 357] on span "[DOMAIN_NAME]" at bounding box center [413, 360] width 112 height 13
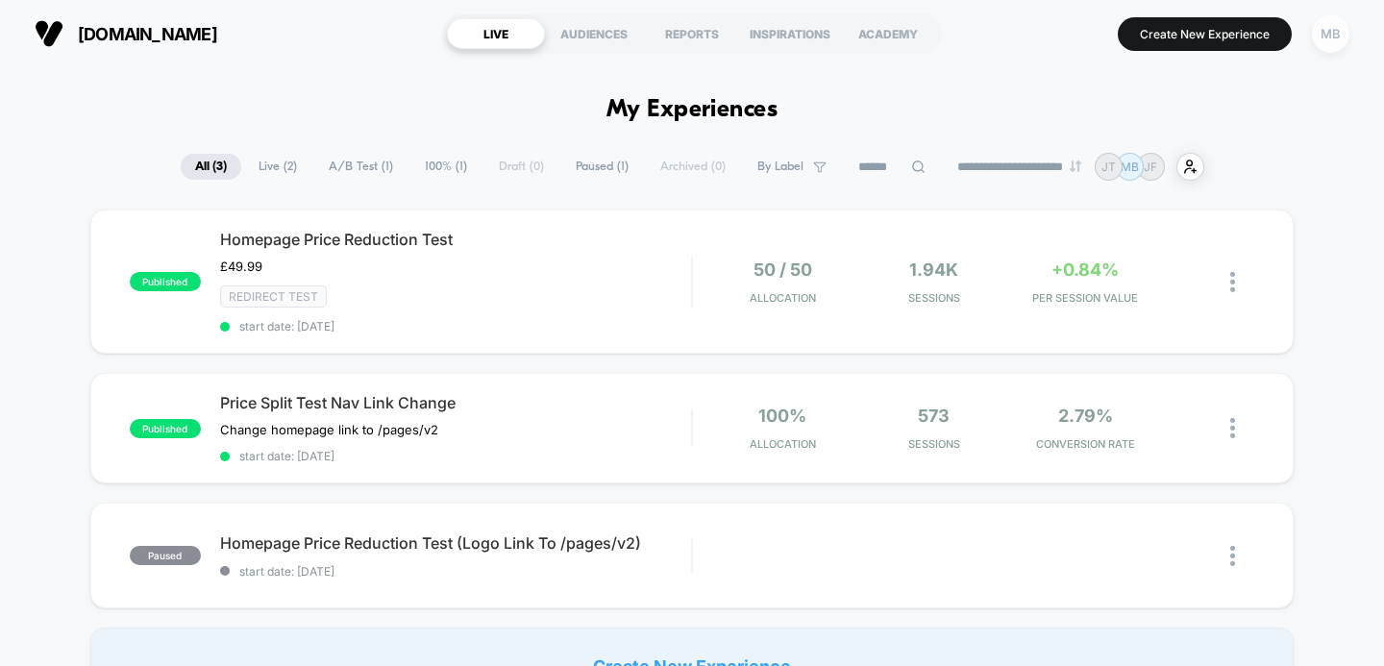
click at [1332, 37] on div "MB" at bounding box center [1330, 33] width 37 height 37
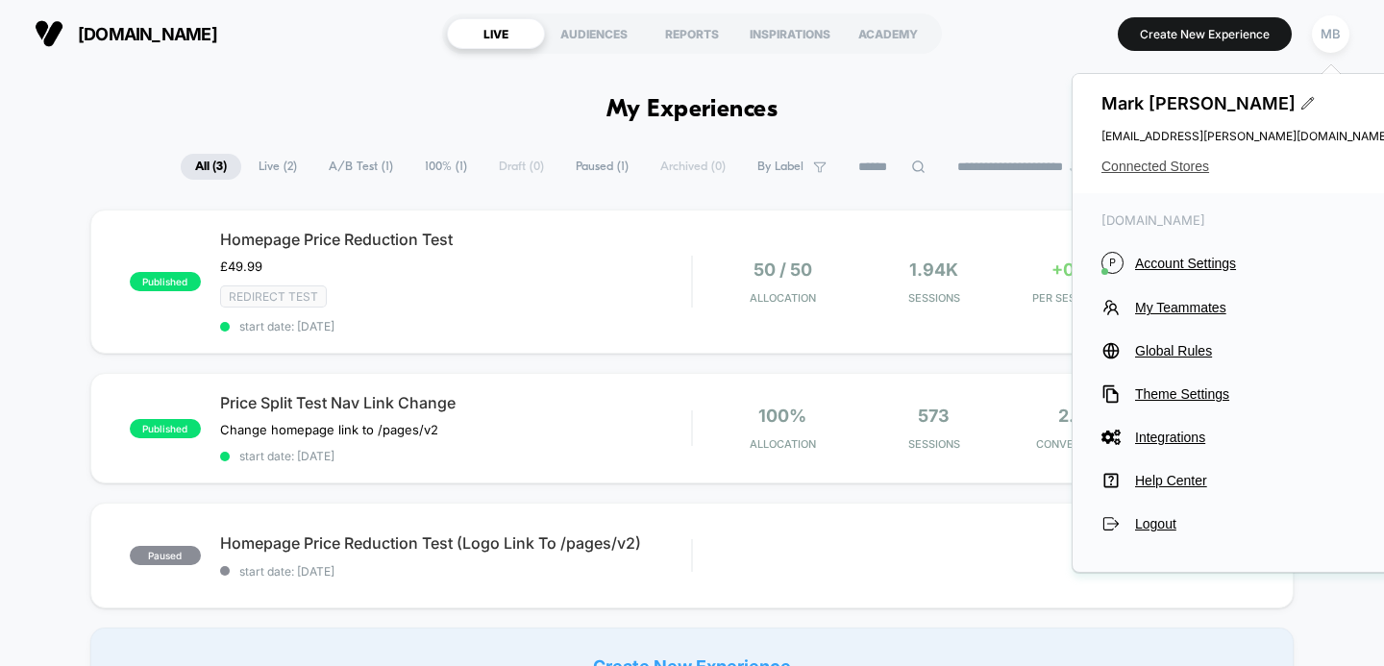
click at [1174, 163] on span "Connected Stores" at bounding box center [1245, 166] width 288 height 15
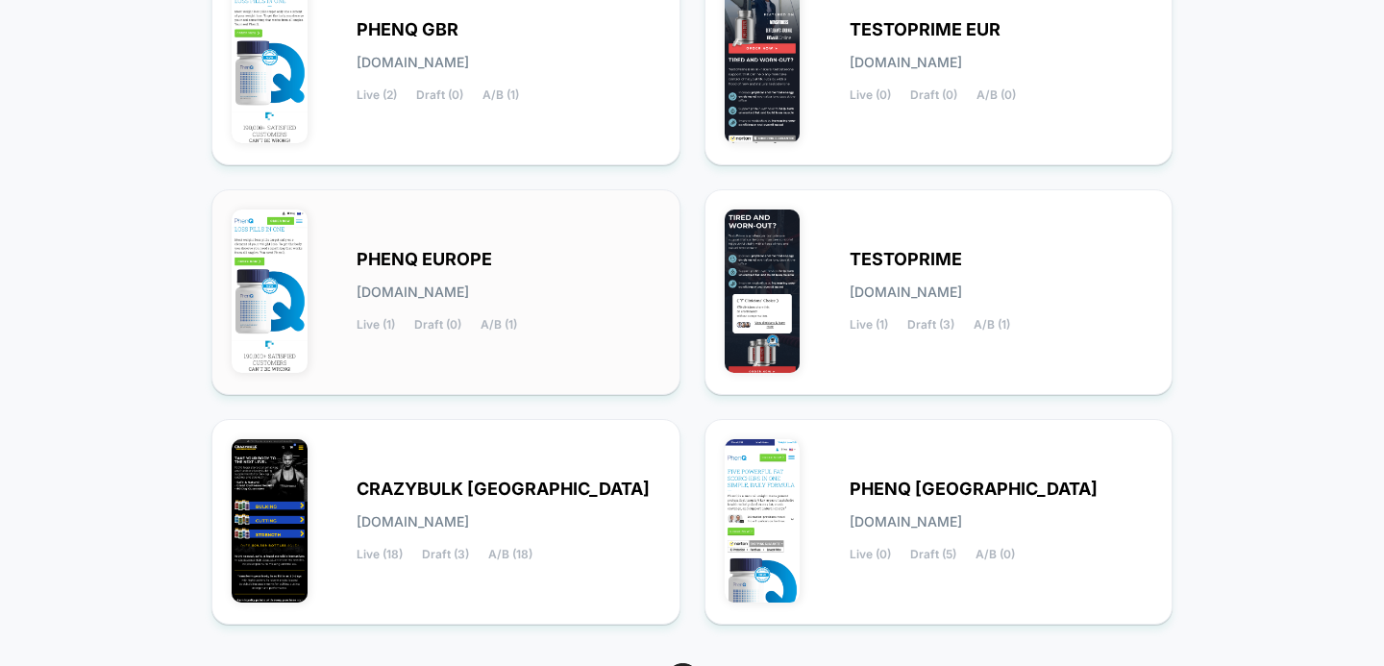
click at [532, 309] on div "PHENQ EUROPE [DOMAIN_NAME] Live (1) Draft (0) A/B (1)" at bounding box center [509, 292] width 304 height 79
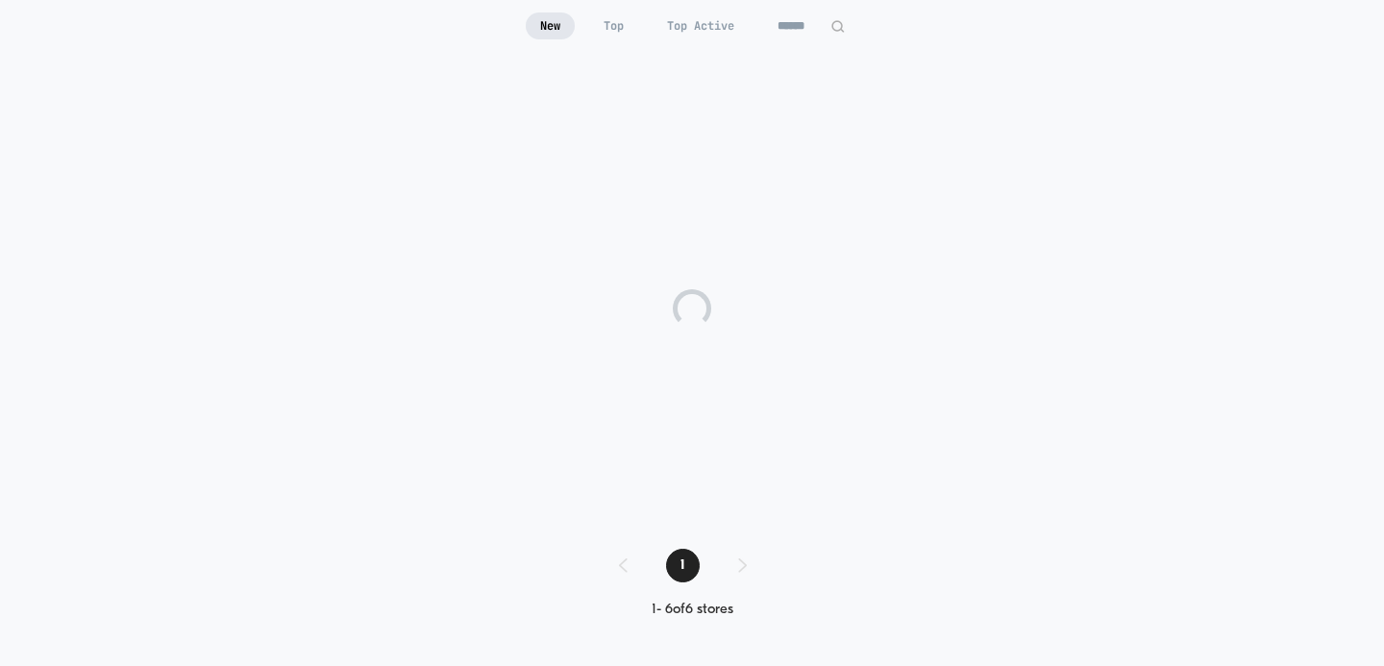
scroll to position [73, 0]
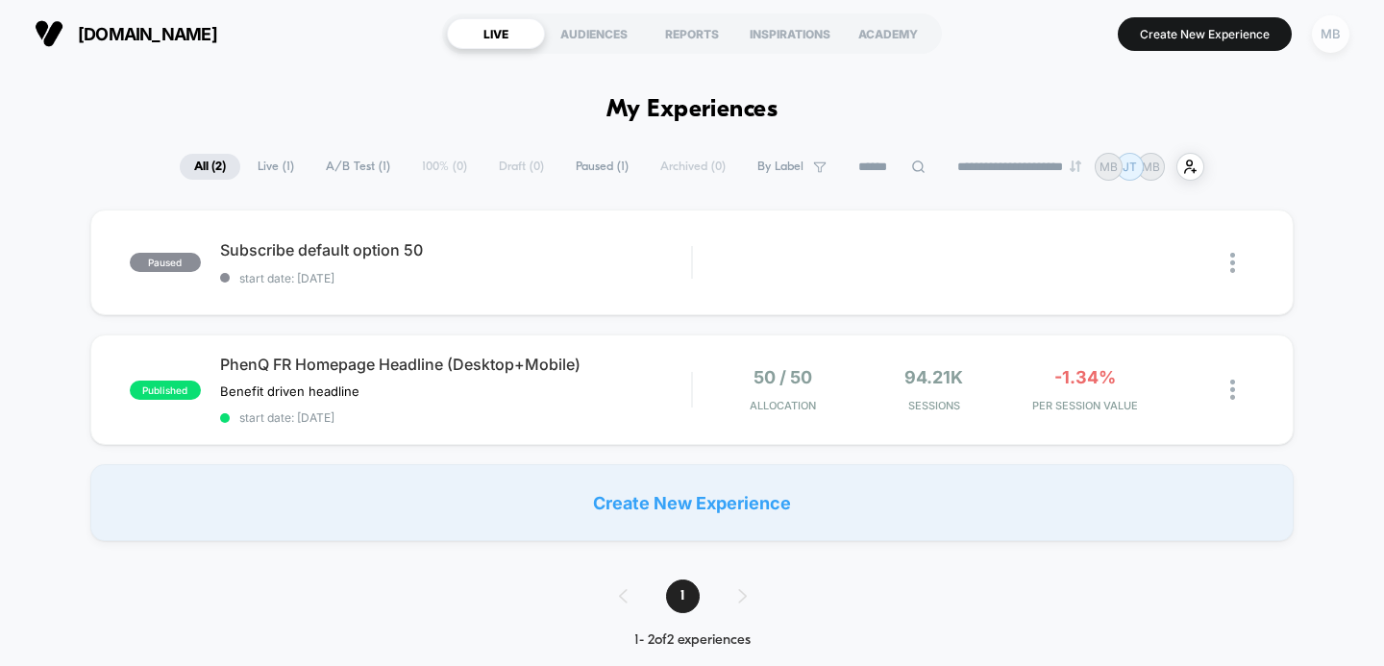
click at [1318, 41] on div "MB" at bounding box center [1330, 33] width 37 height 37
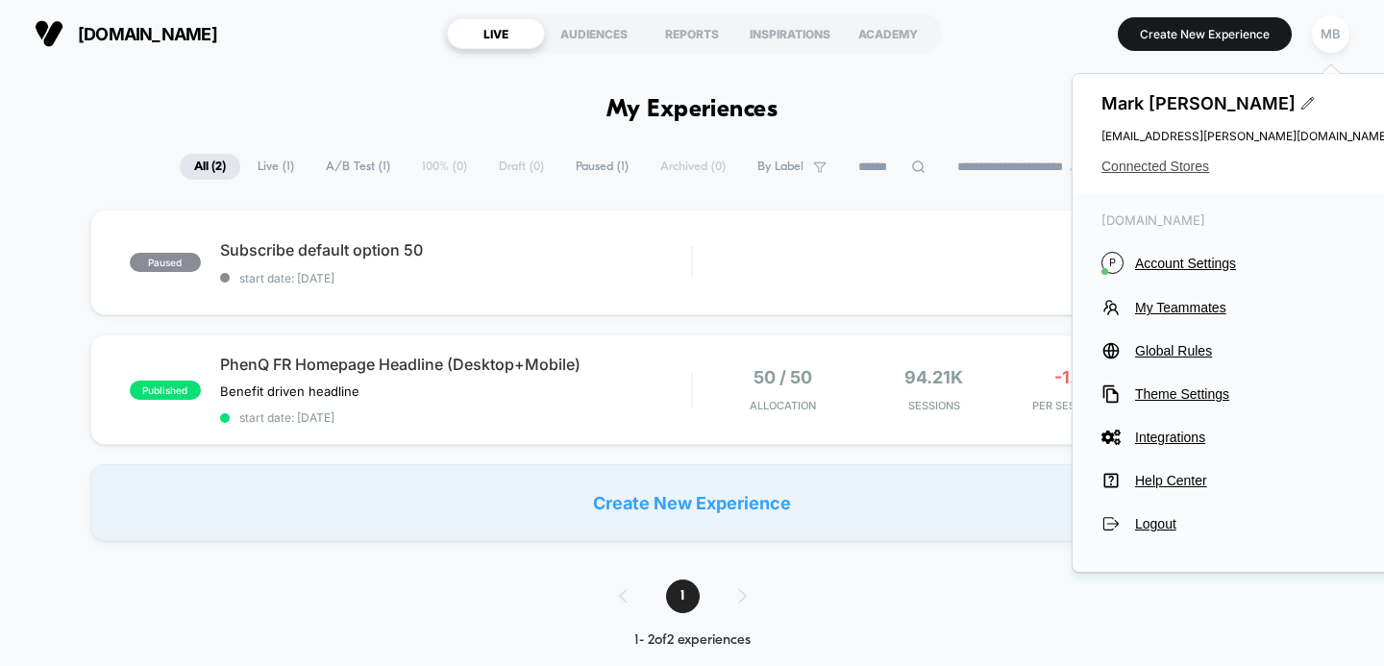
click at [1184, 168] on span "Connected Stores" at bounding box center [1245, 166] width 288 height 15
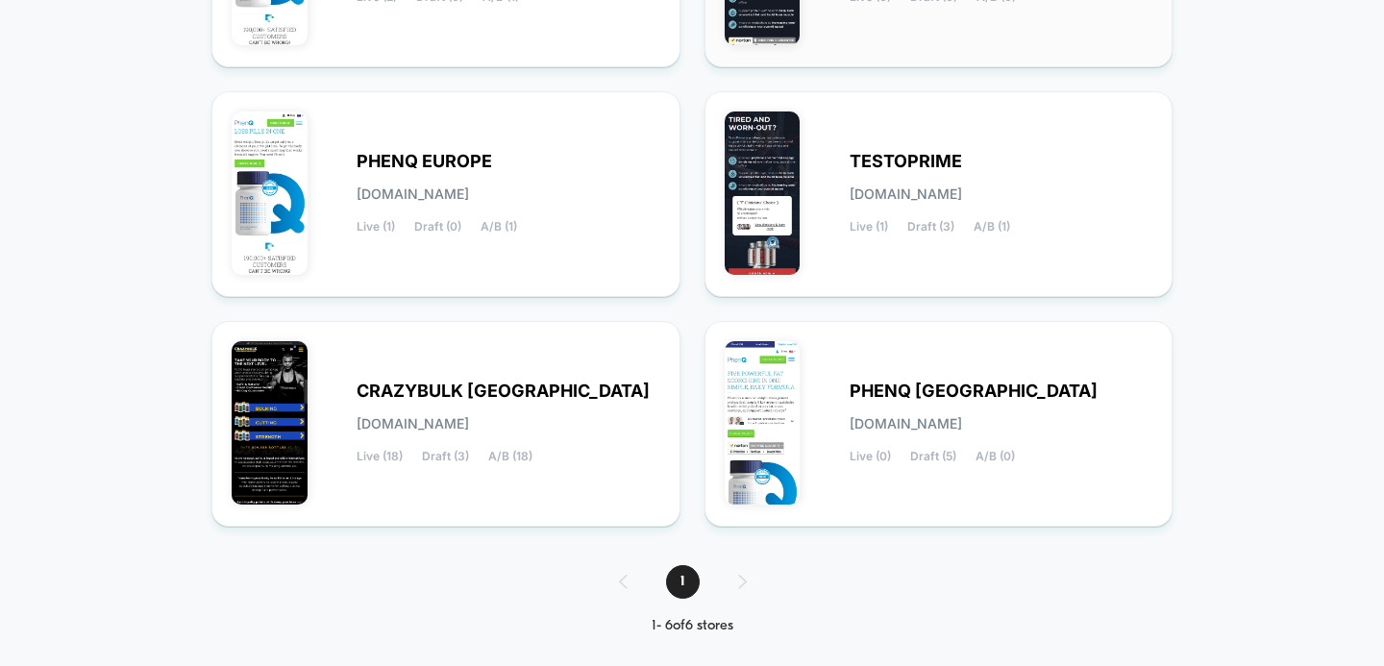
scroll to position [412, 0]
